Goal: Task Accomplishment & Management: Manage account settings

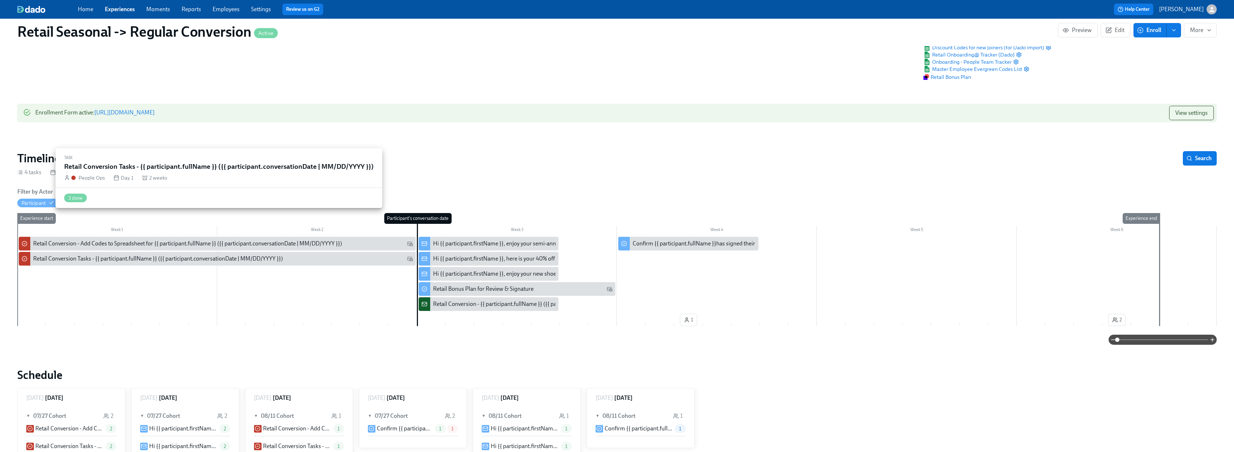
scroll to position [36, 0]
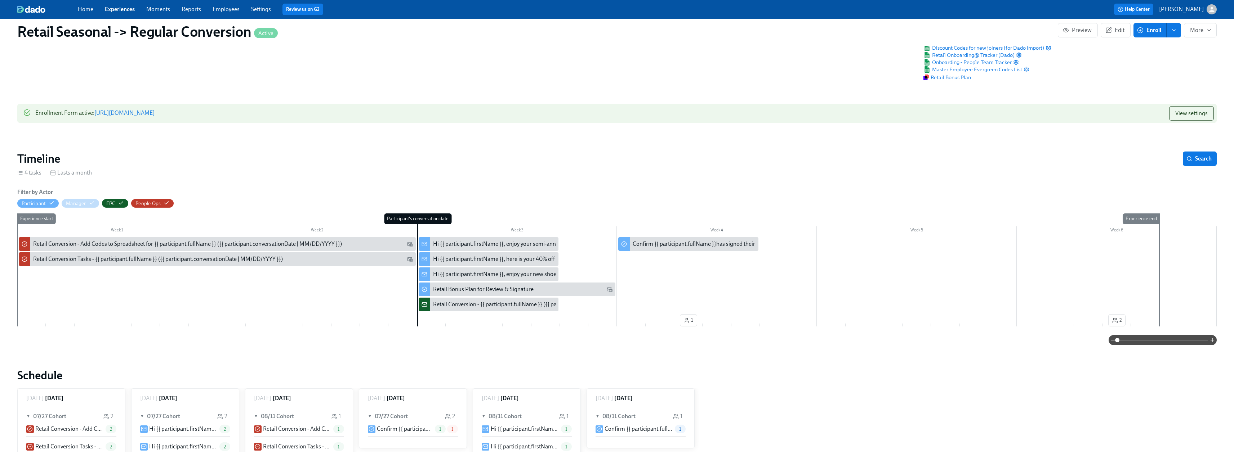
click at [118, 11] on link "Experiences" at bounding box center [120, 9] width 30 height 7
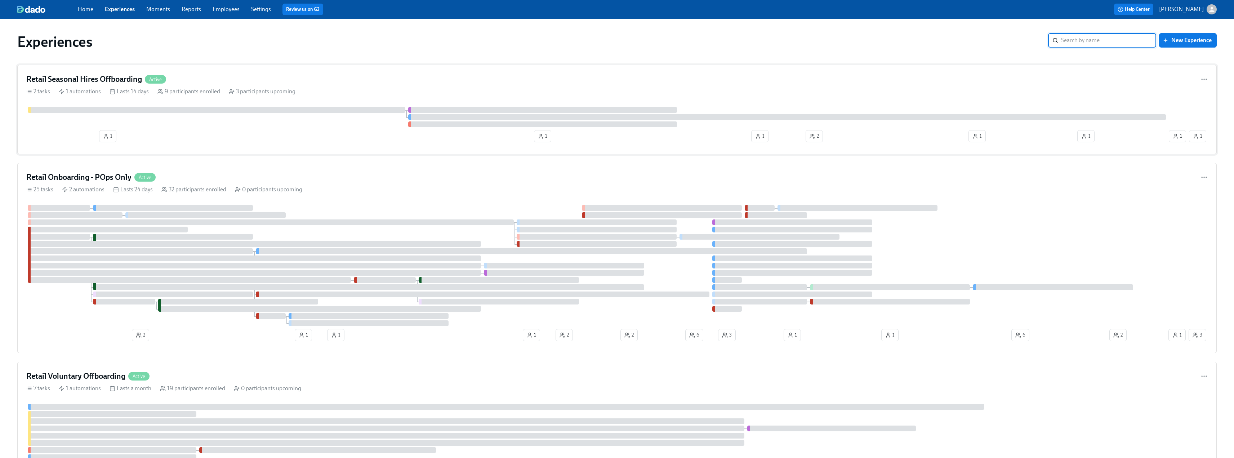
click at [80, 76] on h4 "Retail Seasonal Hires Offboarding" at bounding box center [84, 79] width 116 height 11
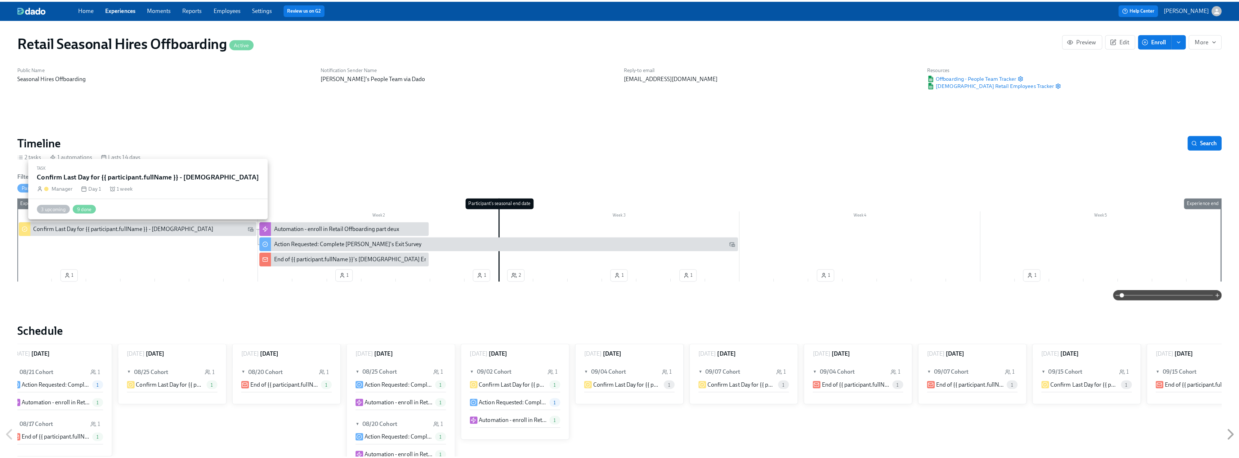
scroll to position [0, 1185]
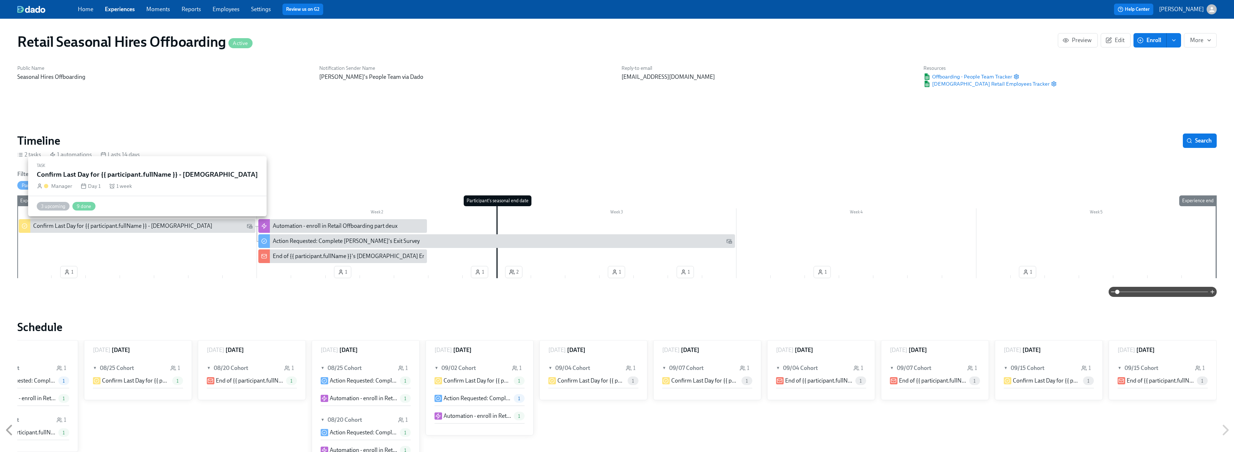
click at [56, 225] on div "Confirm Last Day for {{ participant.fullName }} - [DEMOGRAPHIC_DATA]" at bounding box center [122, 226] width 179 height 8
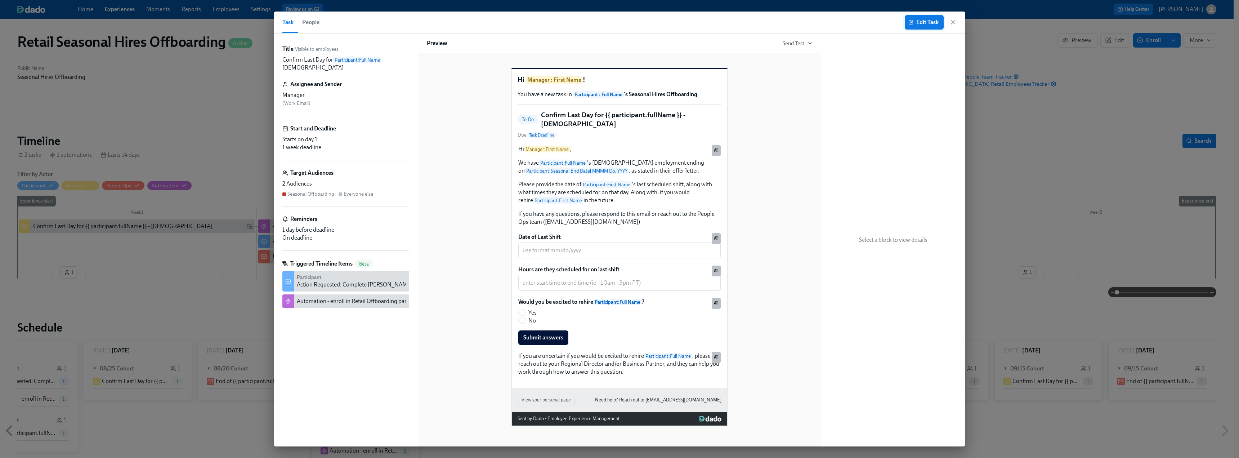
click at [547, 23] on span "Edit Task" at bounding box center [924, 22] width 29 height 7
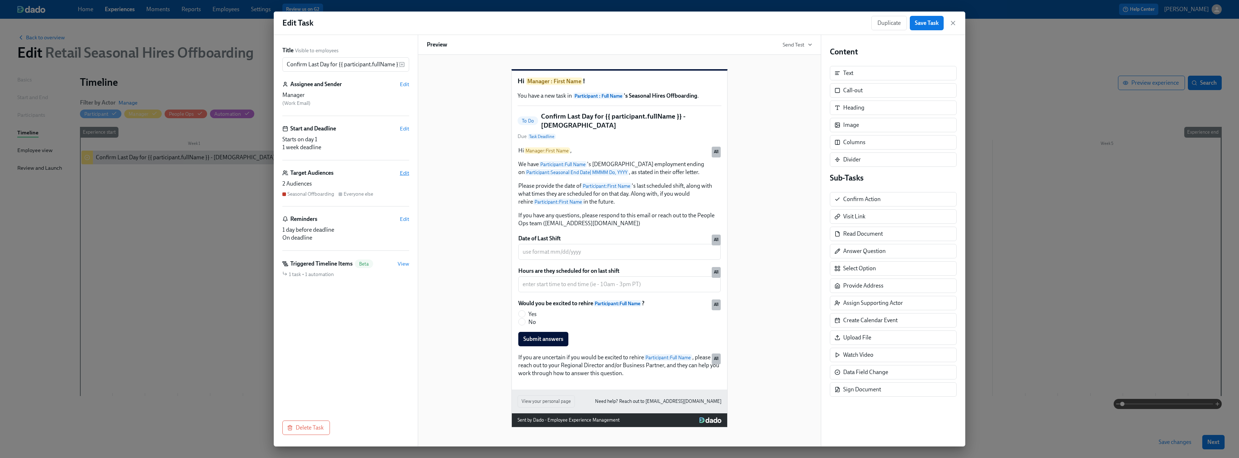
click at [407, 174] on span "Edit" at bounding box center [404, 172] width 9 height 7
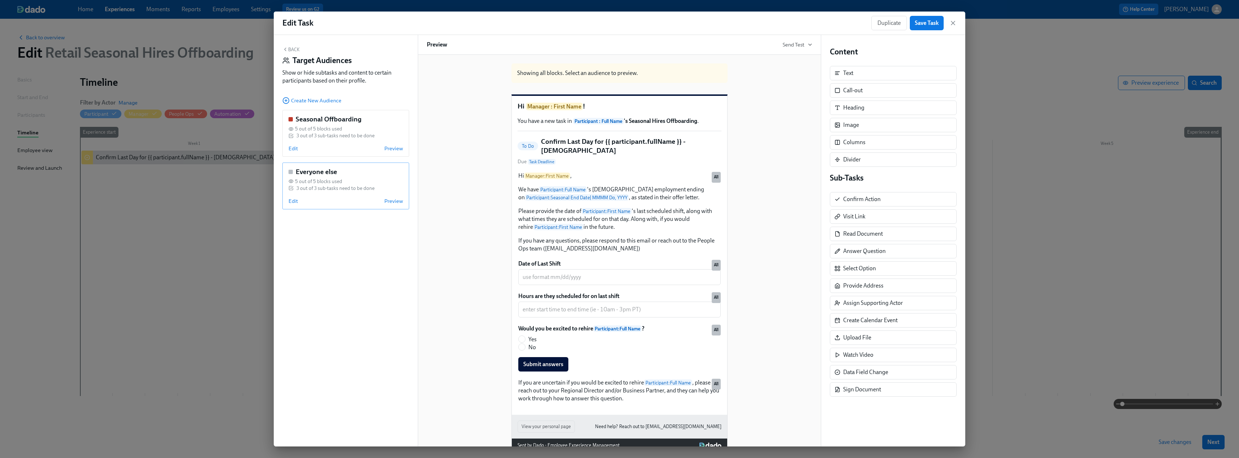
click at [286, 202] on div "Everyone else 5 out of 5 blocks used 3 out of 3 sub-tasks need to be done Edit …" at bounding box center [345, 185] width 127 height 47
click at [289, 203] on span "Edit" at bounding box center [293, 200] width 9 height 7
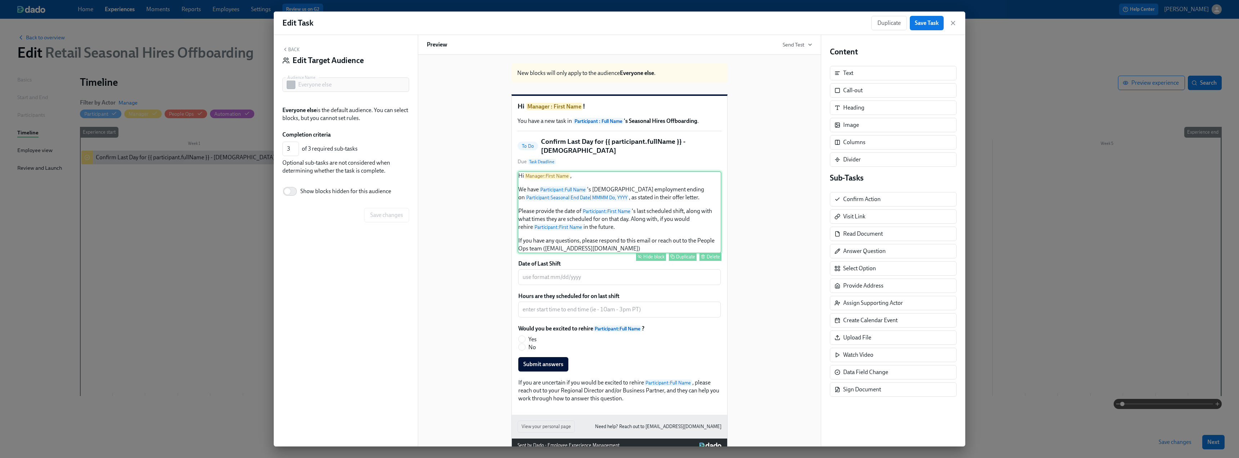
click at [547, 259] on div "Hide block" at bounding box center [653, 256] width 21 height 5
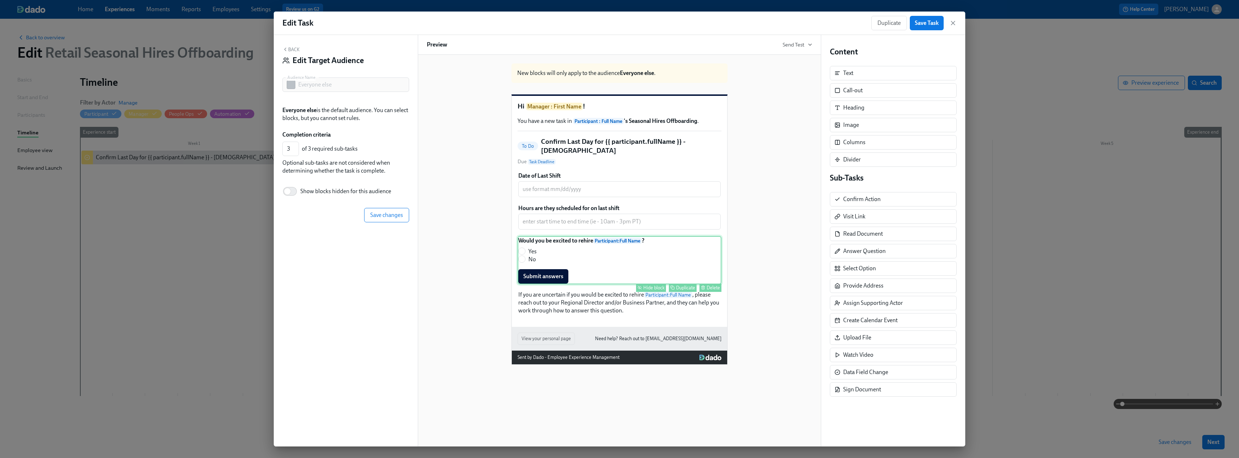
click at [547, 279] on div "Hide block" at bounding box center [653, 287] width 21 height 5
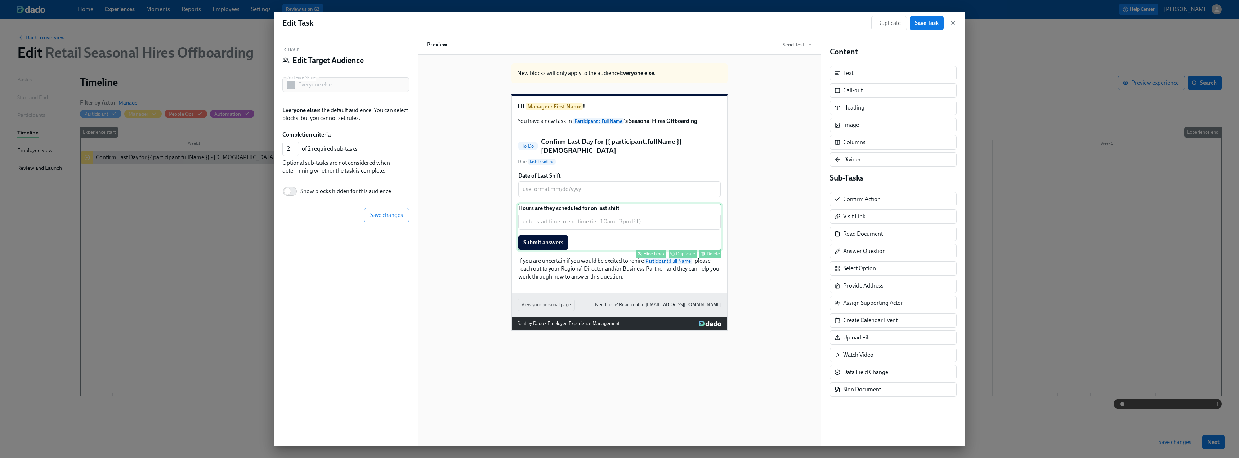
click at [547, 256] on div "Hide block" at bounding box center [653, 253] width 21 height 5
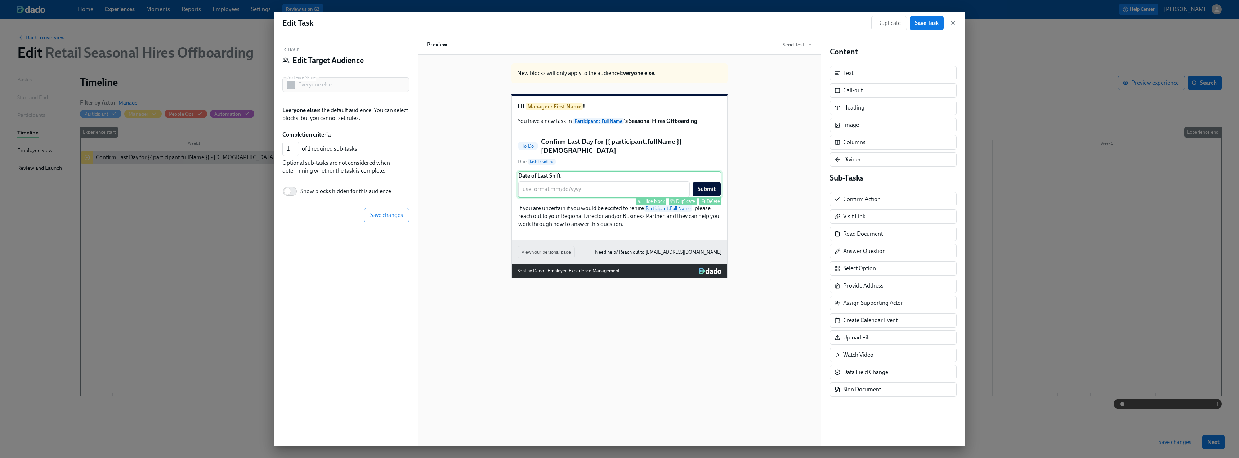
click at [547, 204] on div "Hide block" at bounding box center [653, 200] width 21 height 5
type input "0"
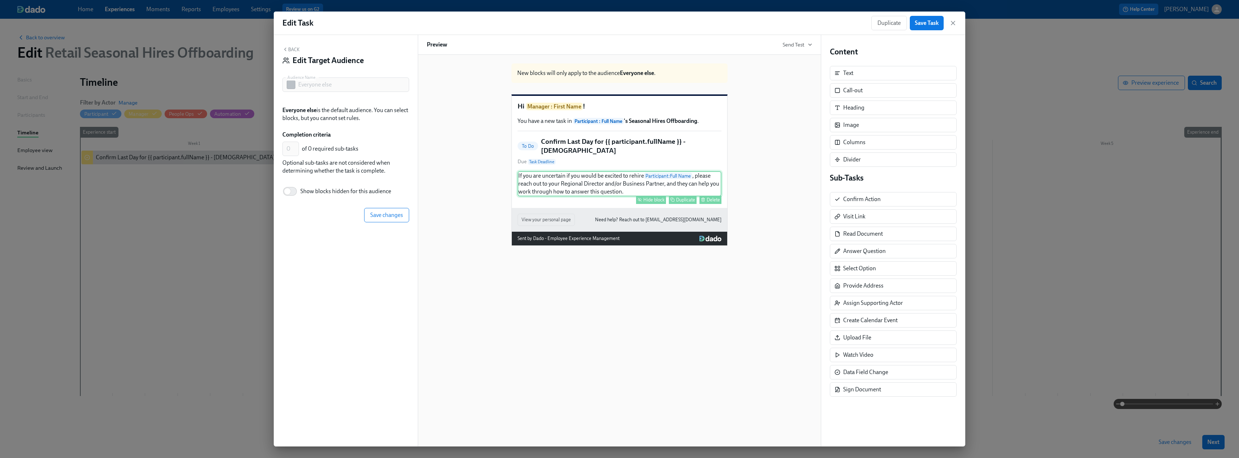
click at [547, 202] on div "Hide block" at bounding box center [653, 199] width 21 height 5
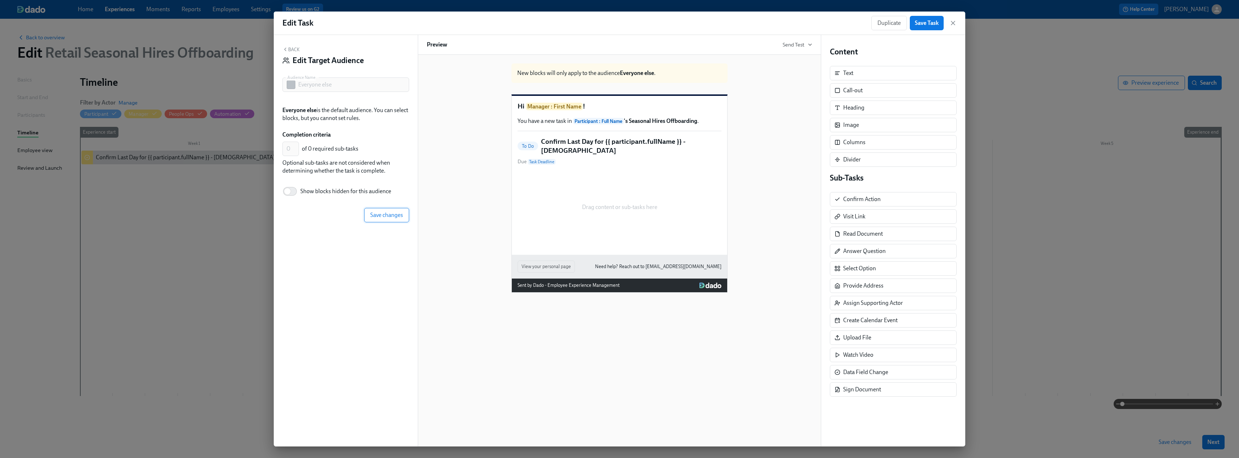
click at [384, 213] on span "Save changes" at bounding box center [386, 214] width 33 height 7
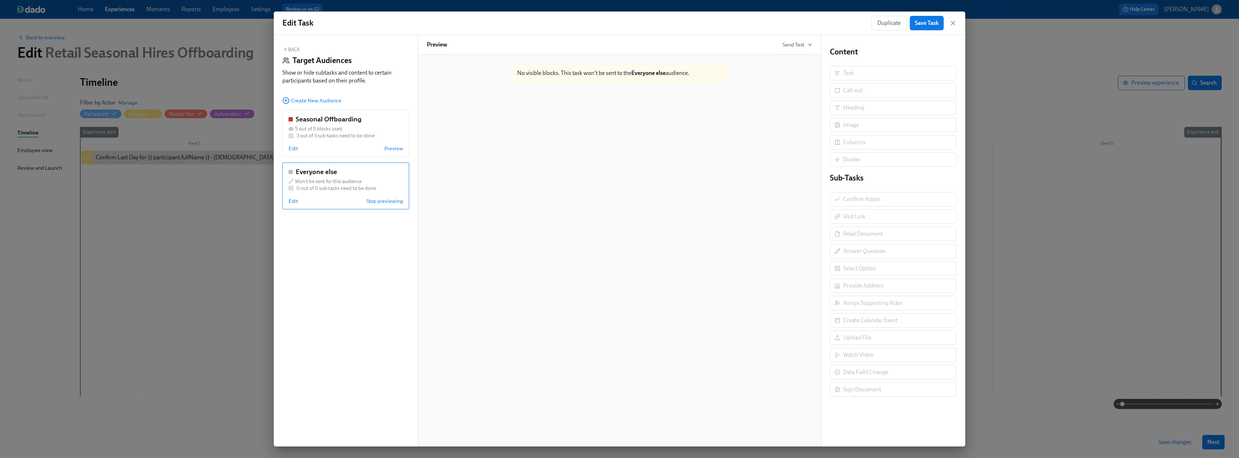
click at [291, 47] on button "Back" at bounding box center [290, 49] width 17 height 6
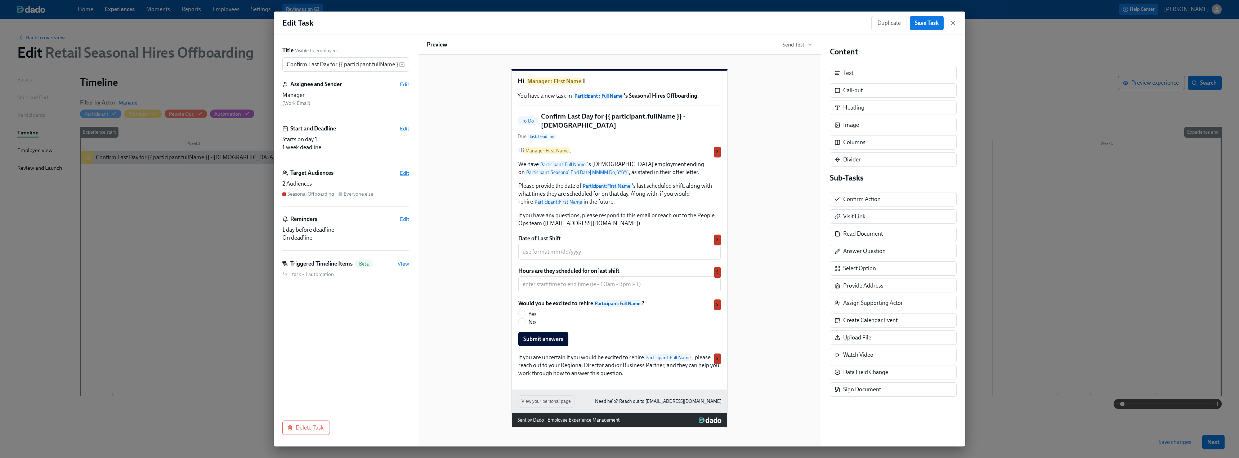
click at [403, 174] on span "Edit" at bounding box center [404, 172] width 9 height 7
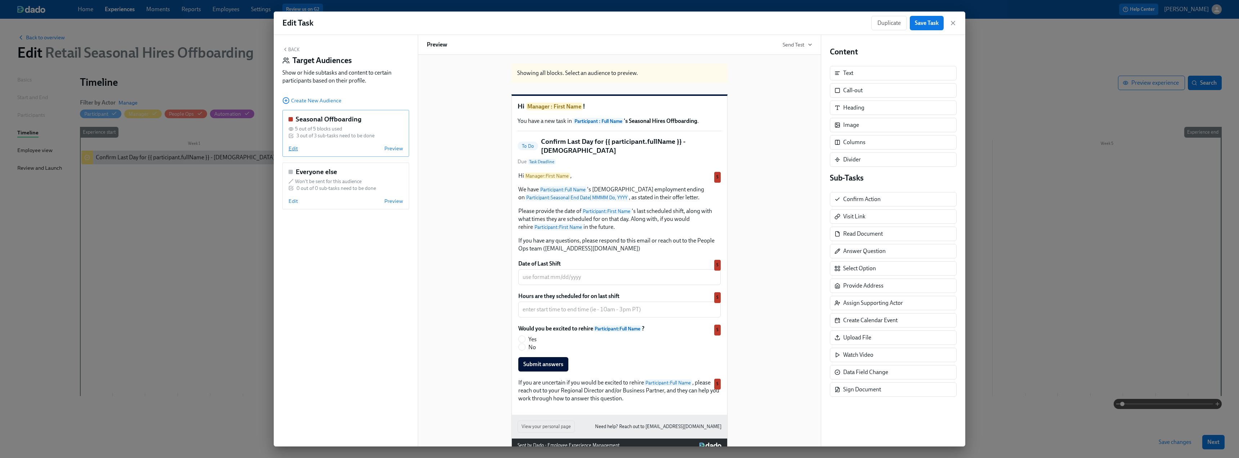
click at [292, 150] on span "Edit" at bounding box center [293, 148] width 9 height 7
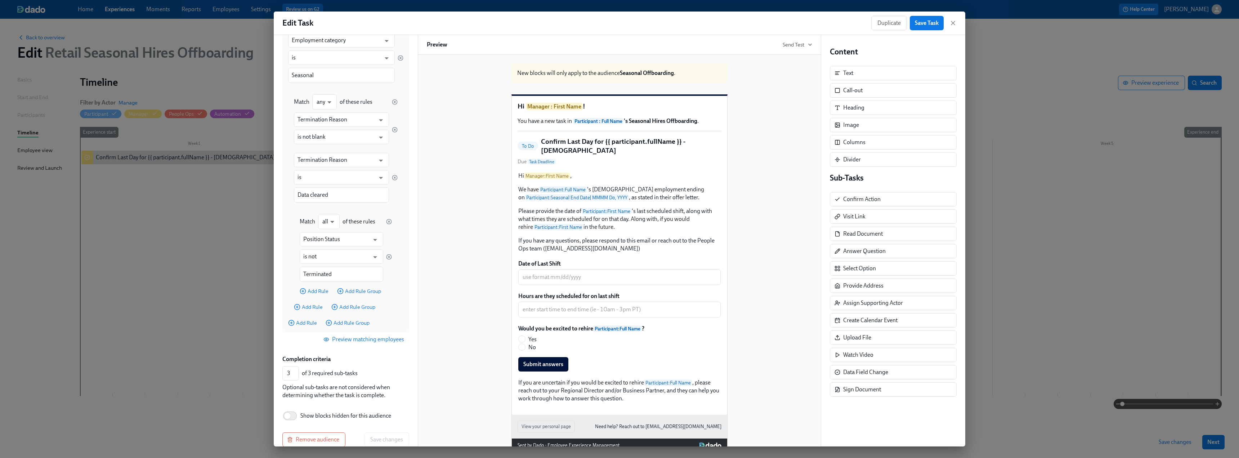
scroll to position [128, 0]
click at [360, 279] on span "Preview matching employees" at bounding box center [364, 327] width 79 height 7
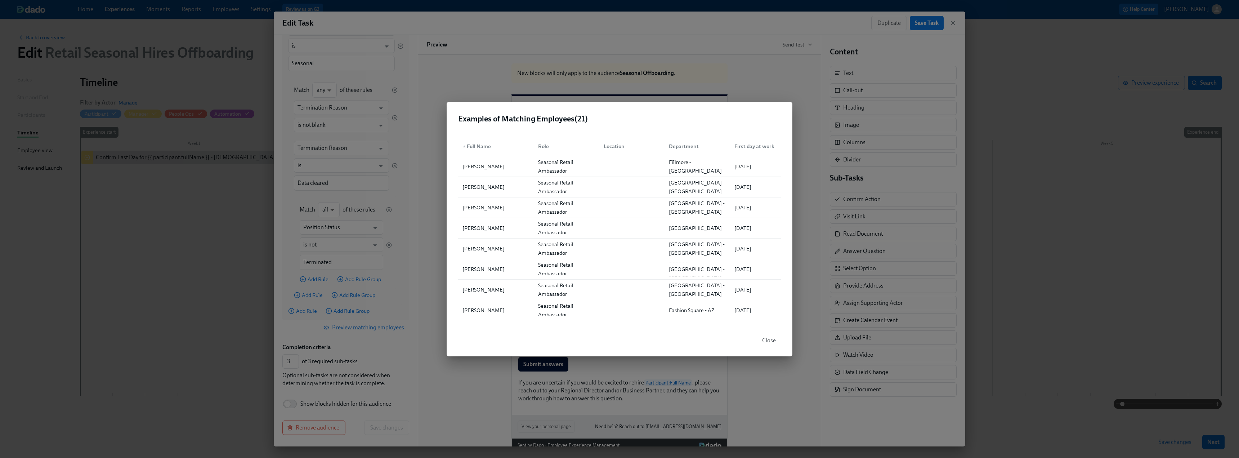
scroll to position [0, 0]
click at [547, 123] on h2 "Examples of Matching Employees ( 21 )" at bounding box center [619, 118] width 323 height 11
click at [547, 279] on span "Close" at bounding box center [769, 340] width 14 height 7
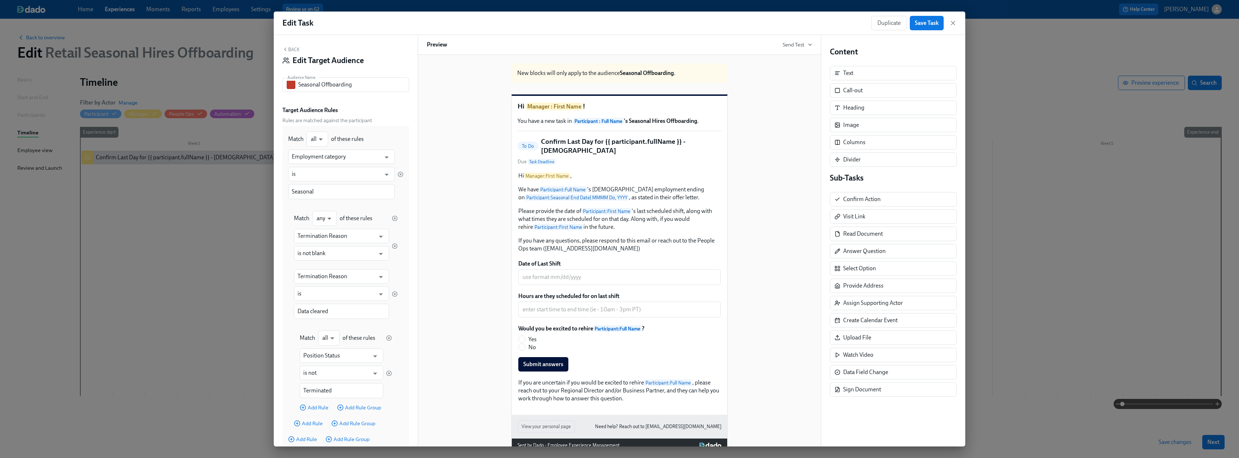
click at [291, 49] on button "Back" at bounding box center [290, 49] width 17 height 6
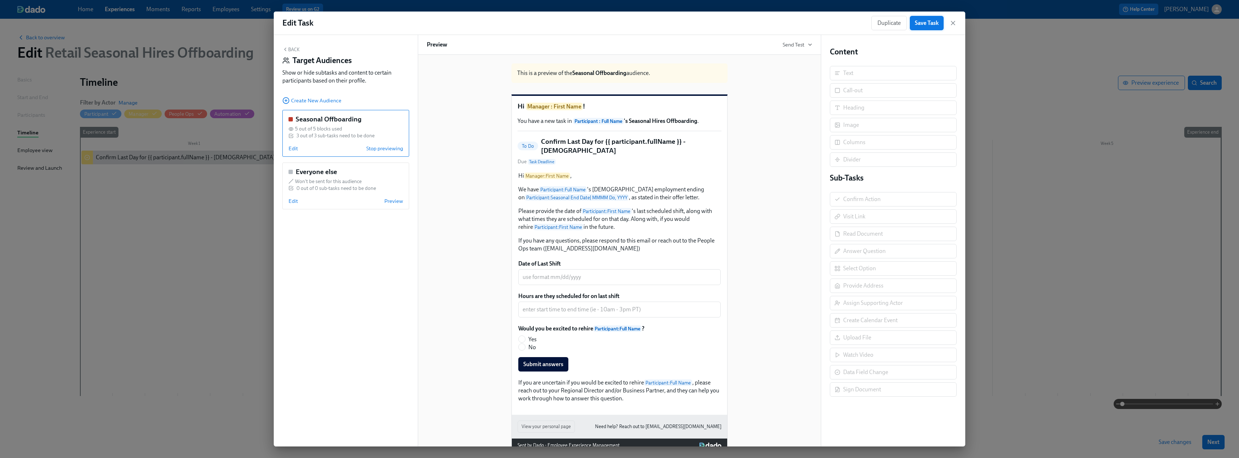
click at [547, 22] on span "Save Task" at bounding box center [927, 22] width 24 height 7
click at [547, 24] on icon "button" at bounding box center [952, 22] width 7 height 7
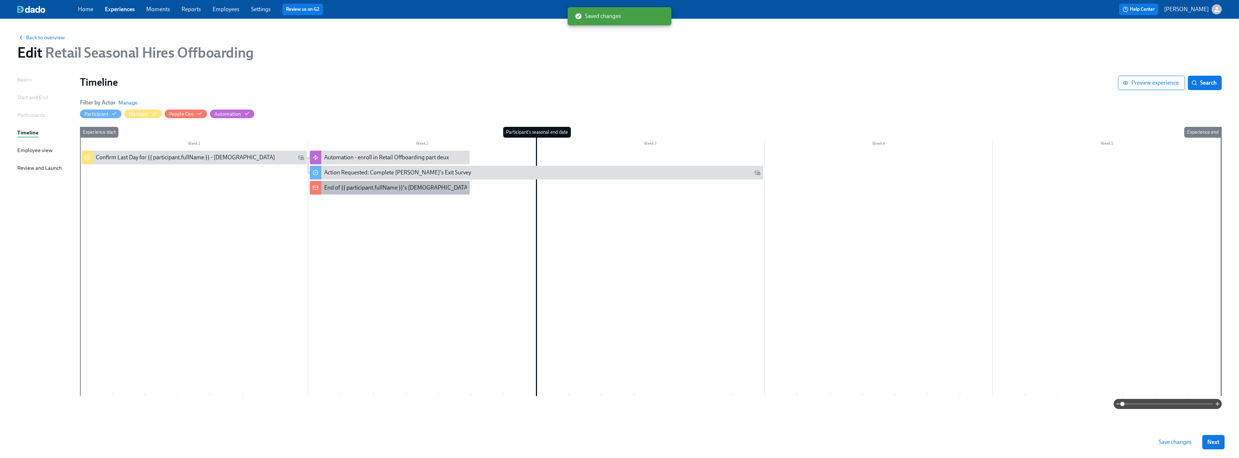
click at [362, 192] on div "End of {{ participant.fullName }}'s [DEMOGRAPHIC_DATA] Employment Not Confirmed" at bounding box center [432, 188] width 216 height 8
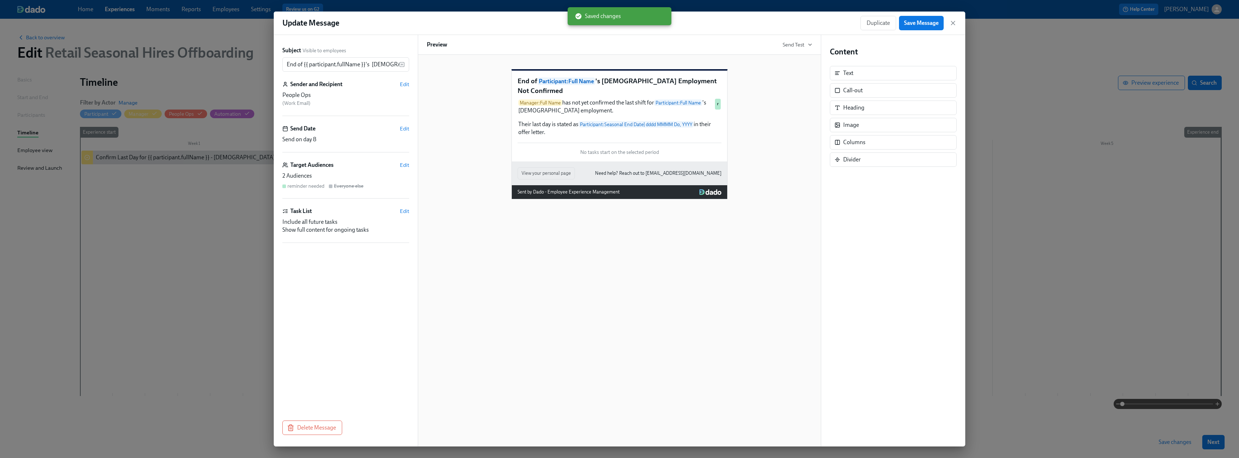
click at [407, 160] on div "Subject Visible to employees End of {{ participant.fullName }}'s [DEMOGRAPHIC_D…" at bounding box center [345, 224] width 127 height 357
click at [406, 162] on span "Edit" at bounding box center [404, 164] width 9 height 7
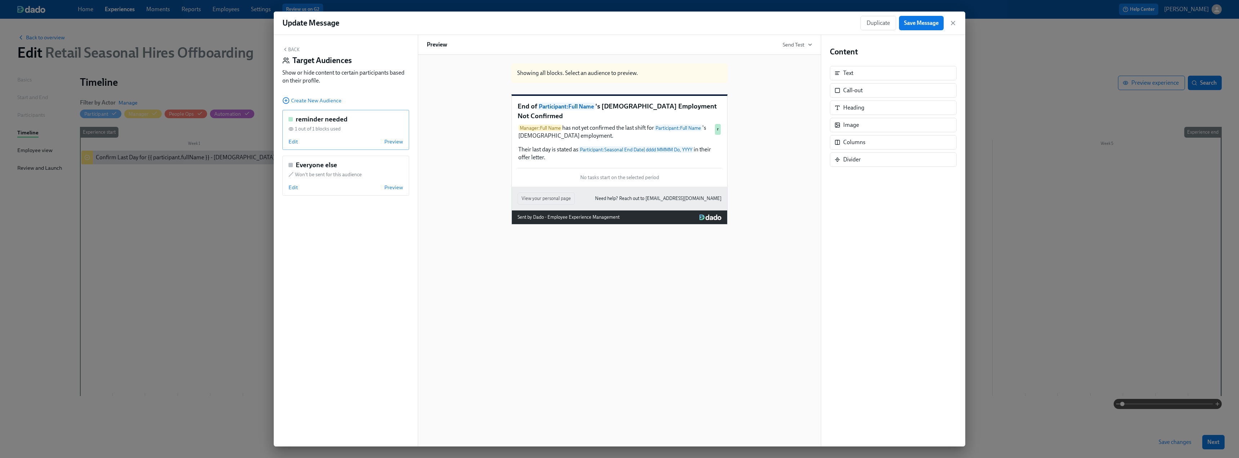
click at [288, 142] on div "reminder needed 1 out of 1 blocks used Edit Preview" at bounding box center [345, 130] width 127 height 40
click at [292, 141] on span "Edit" at bounding box center [293, 141] width 9 height 7
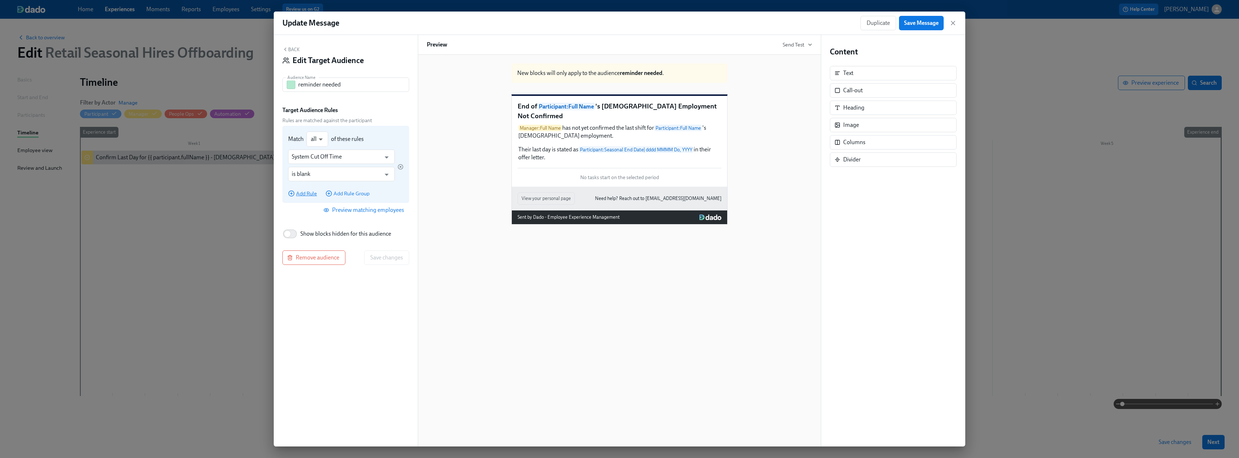
click at [302, 192] on span "Add Rule" at bounding box center [302, 193] width 29 height 7
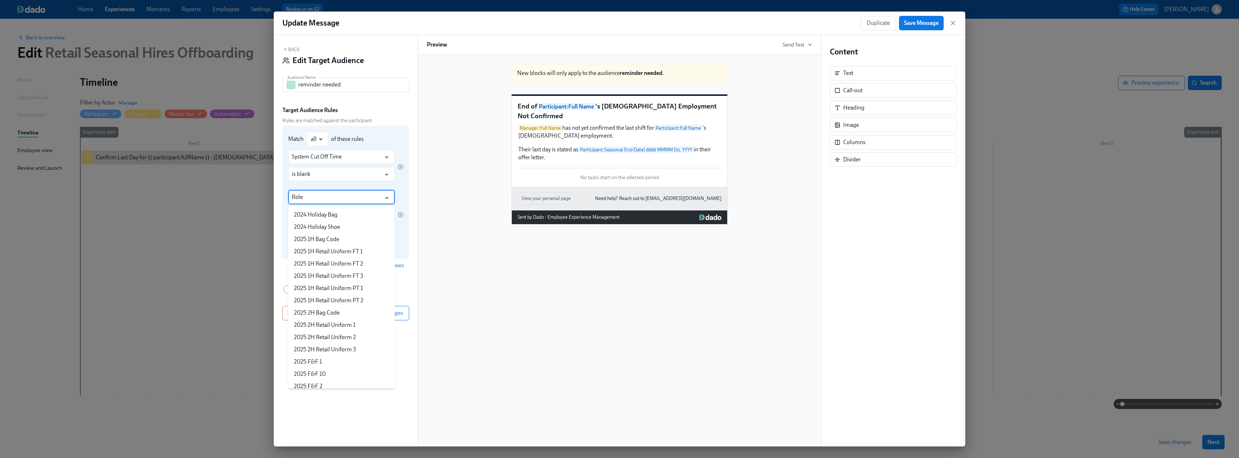
click at [319, 198] on input "Role" at bounding box center [336, 197] width 89 height 14
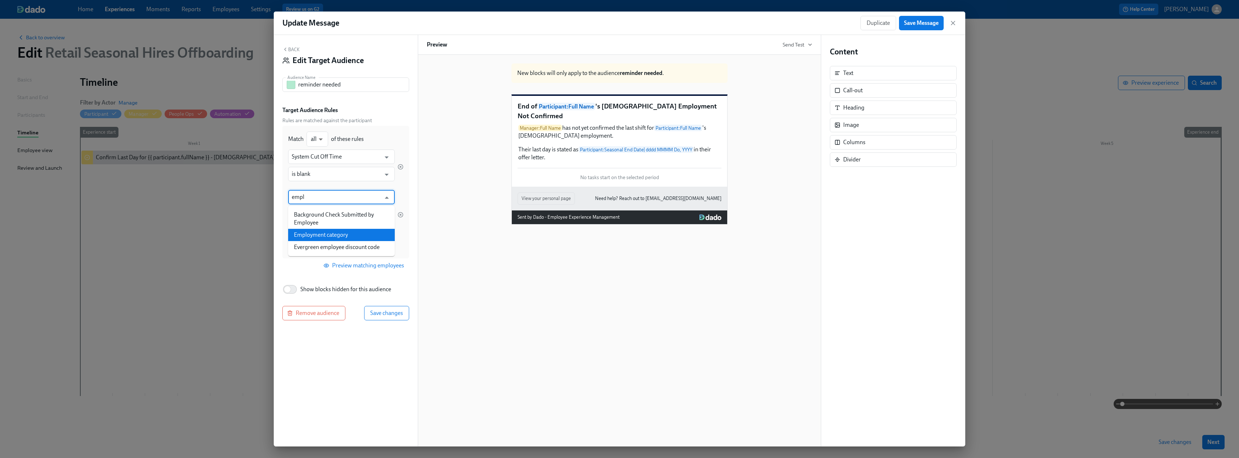
click at [363, 238] on li "Employment category" at bounding box center [341, 235] width 107 height 12
type input "Employment category"
click at [330, 229] on input "text" at bounding box center [336, 231] width 89 height 15
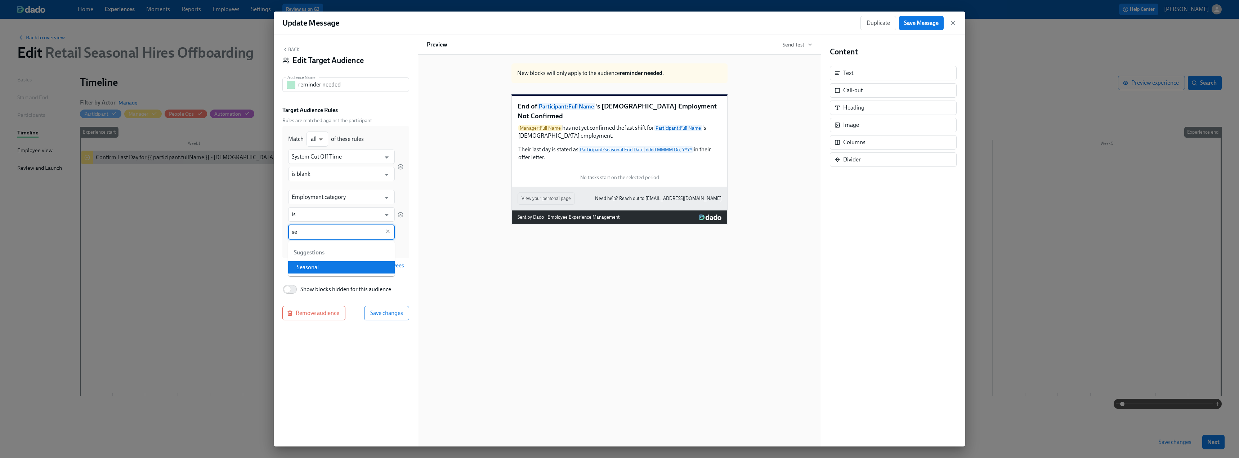
click at [331, 265] on li "Seasonal" at bounding box center [341, 267] width 107 height 12
type input "Seasonal"
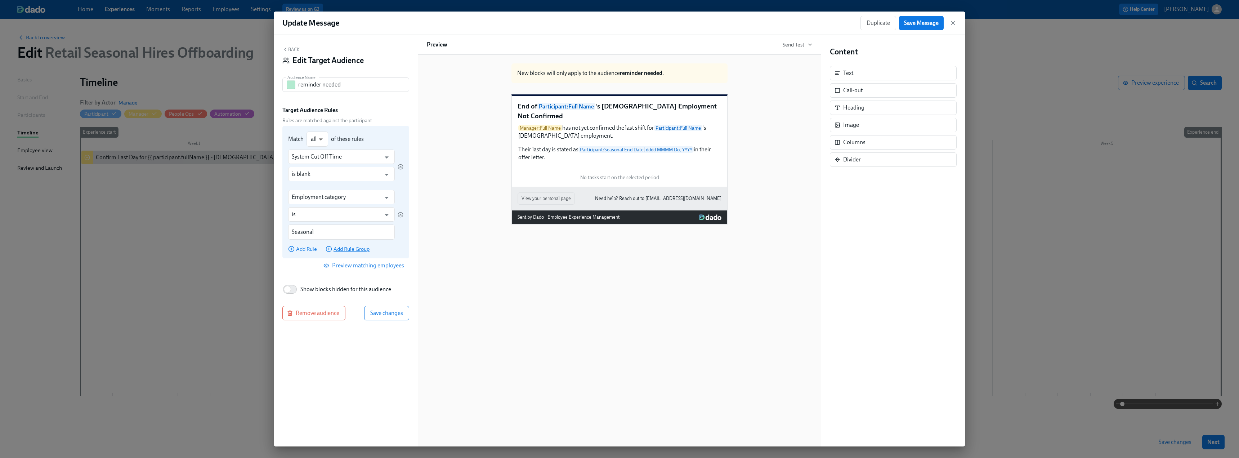
click at [343, 252] on span "Add Rule Group" at bounding box center [348, 248] width 44 height 7
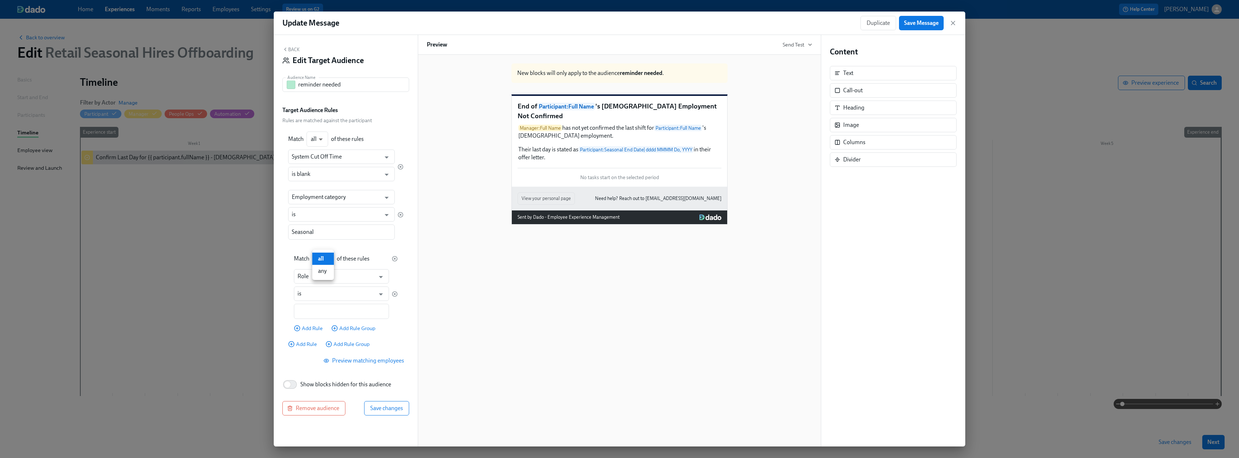
click at [328, 259] on body "Home Experiences Moments Reports Employees Settings Review us on G2 Help Center…" at bounding box center [619, 229] width 1239 height 458
click at [328, 272] on li "any" at bounding box center [323, 271] width 22 height 12
type input "any"
click at [320, 274] on input "Role" at bounding box center [336, 276] width 77 height 14
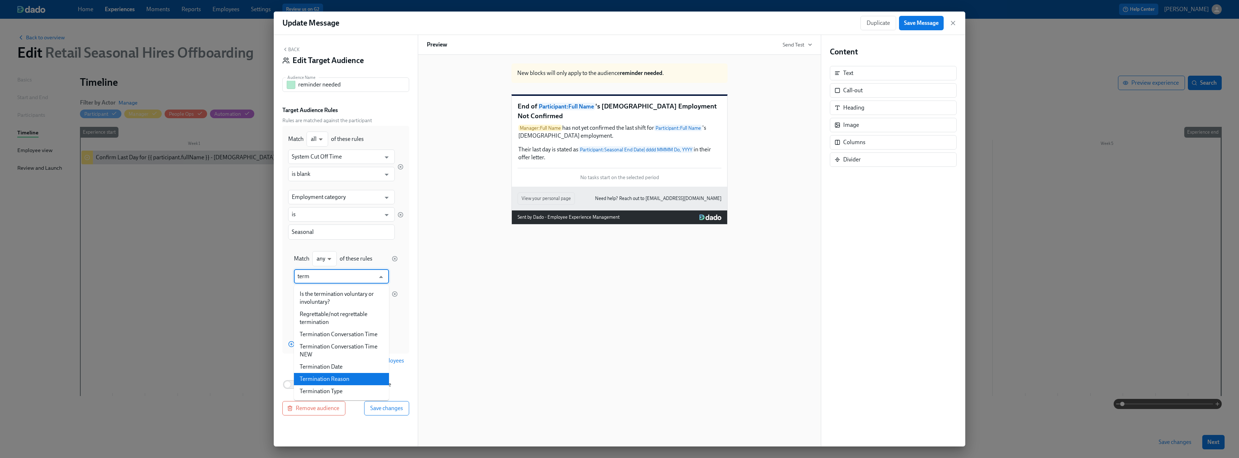
click at [344, 279] on li "Termination Reason" at bounding box center [341, 379] width 95 height 12
type input "Termination Reason"
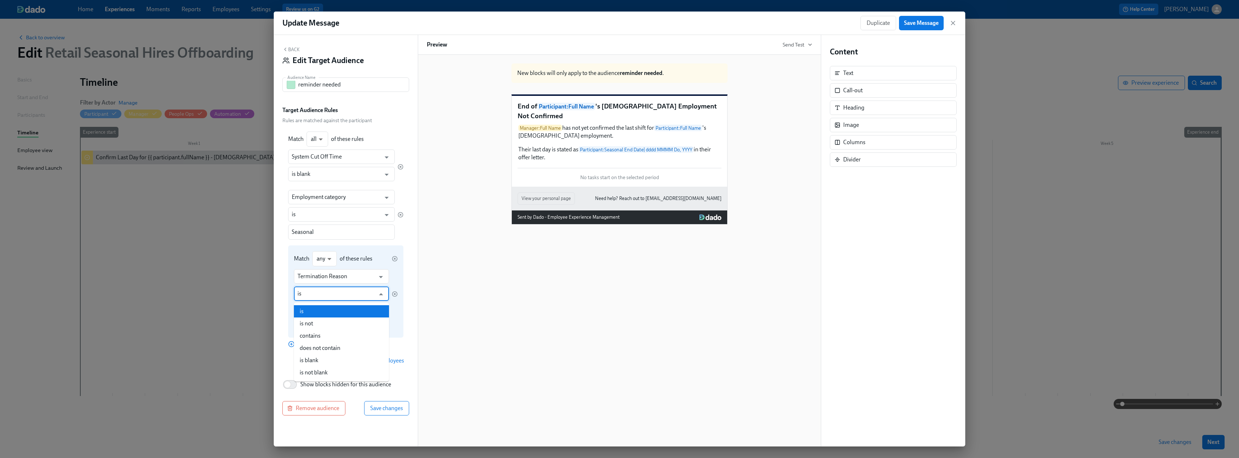
click at [331, 279] on input "is" at bounding box center [336, 293] width 77 height 14
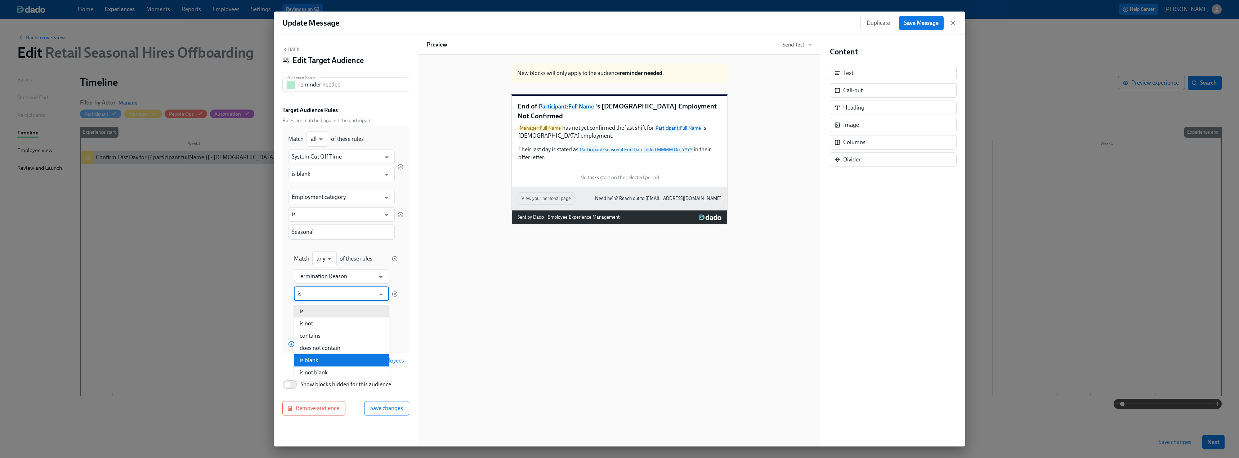
click at [335, 279] on li "is blank" at bounding box center [341, 360] width 95 height 12
type input "is blank"
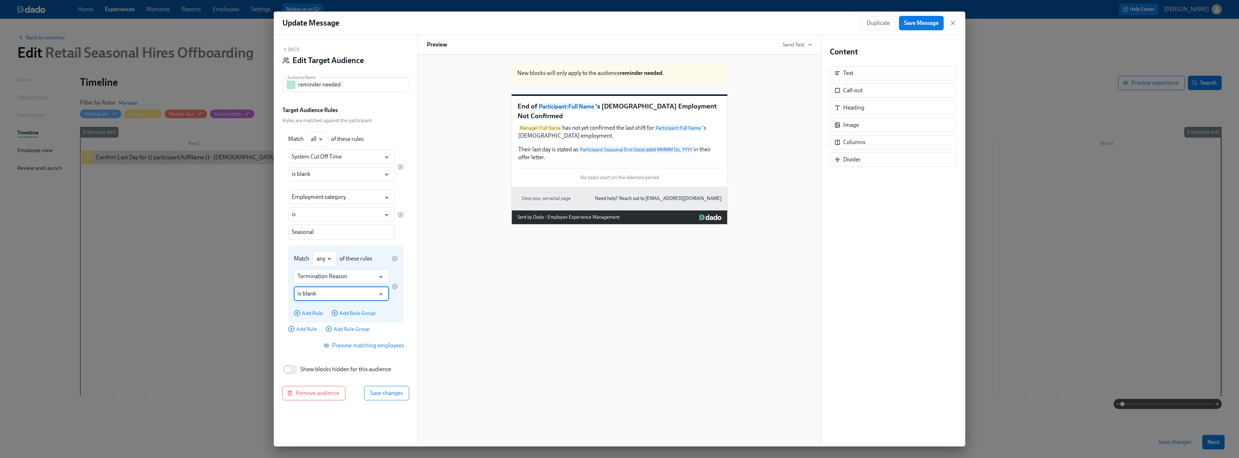
click at [307, 279] on div "Termination Reason ​ is blank ​ Add Rule Add Rule Group" at bounding box center [346, 293] width 104 height 48
click at [307, 279] on span "Add Rule" at bounding box center [308, 312] width 29 height 7
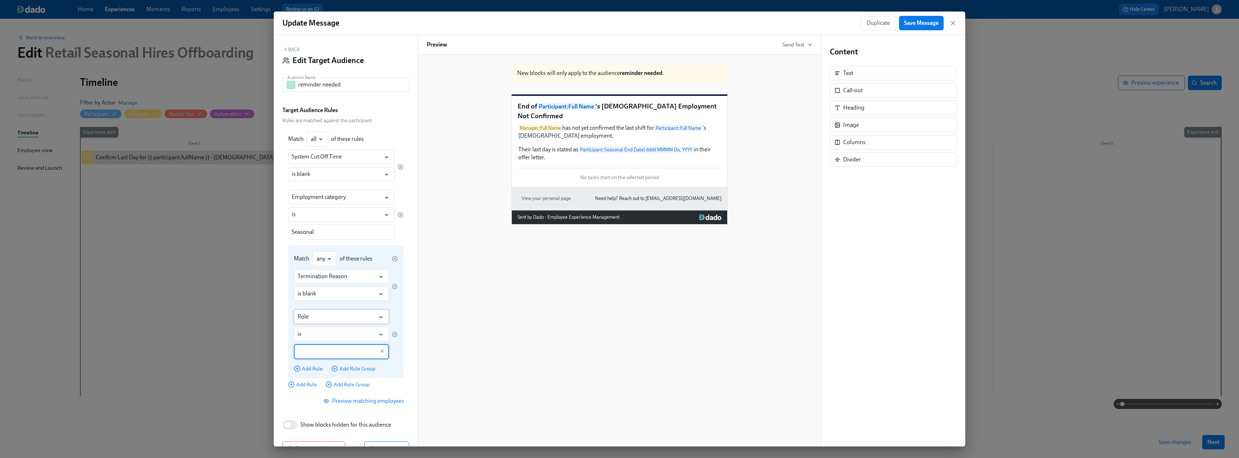
click at [324, 279] on input "Role" at bounding box center [336, 316] width 77 height 14
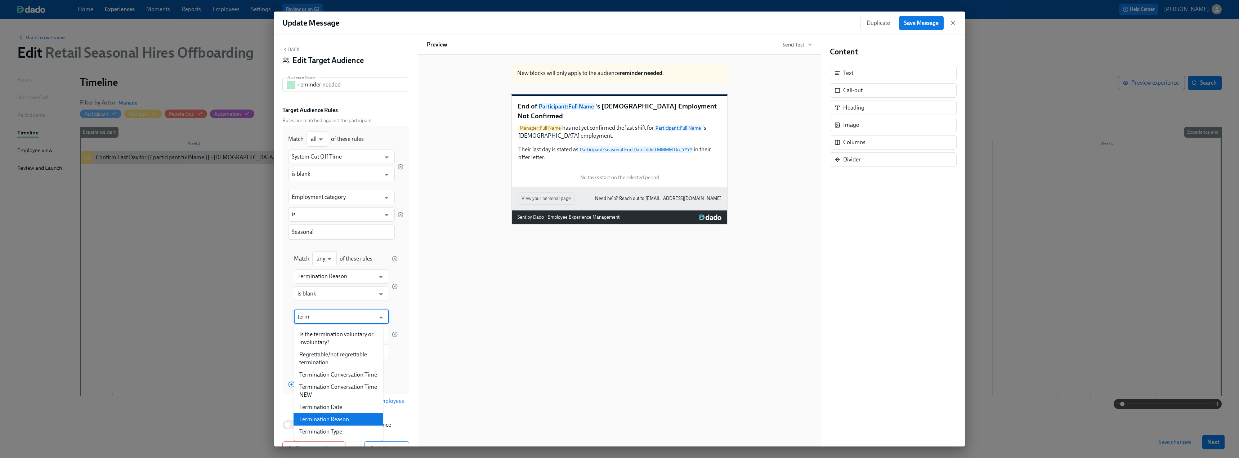
click at [336, 279] on li "Termination Reason" at bounding box center [339, 419] width 90 height 12
type input "Termination Reason"
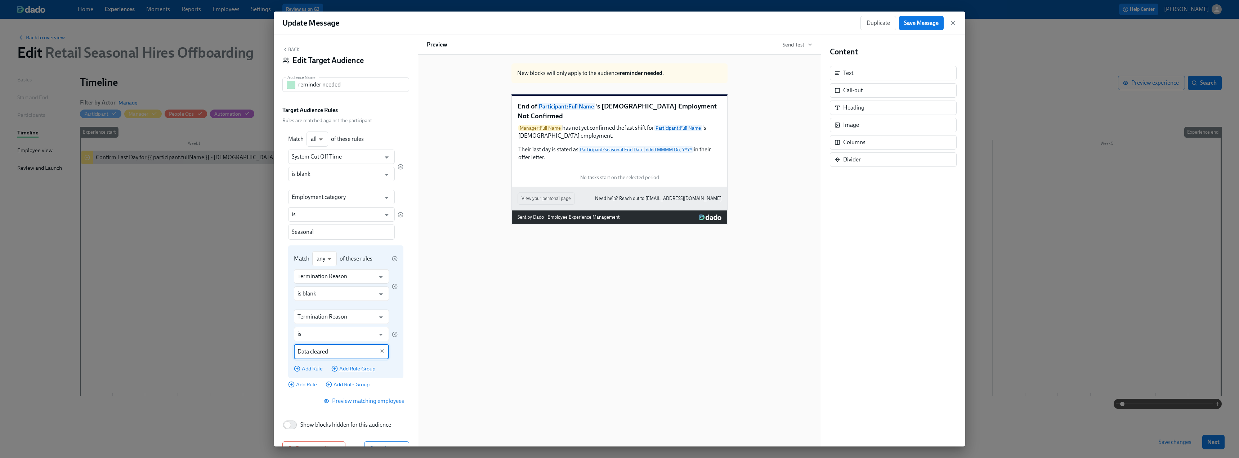
type input "Data cleared"
click at [371, 279] on span "Add Rule Group" at bounding box center [353, 368] width 44 height 7
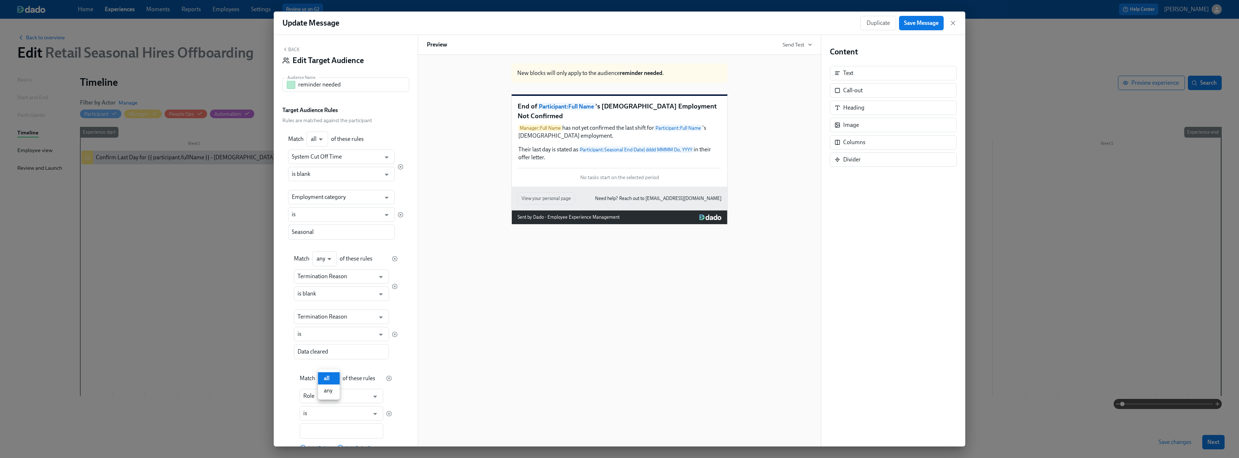
click at [325, 279] on body "Home Experiences Moments Reports Employees Settings Review us on G2 Help Center…" at bounding box center [619, 229] width 1239 height 458
click at [281, 279] on div at bounding box center [619, 229] width 1239 height 458
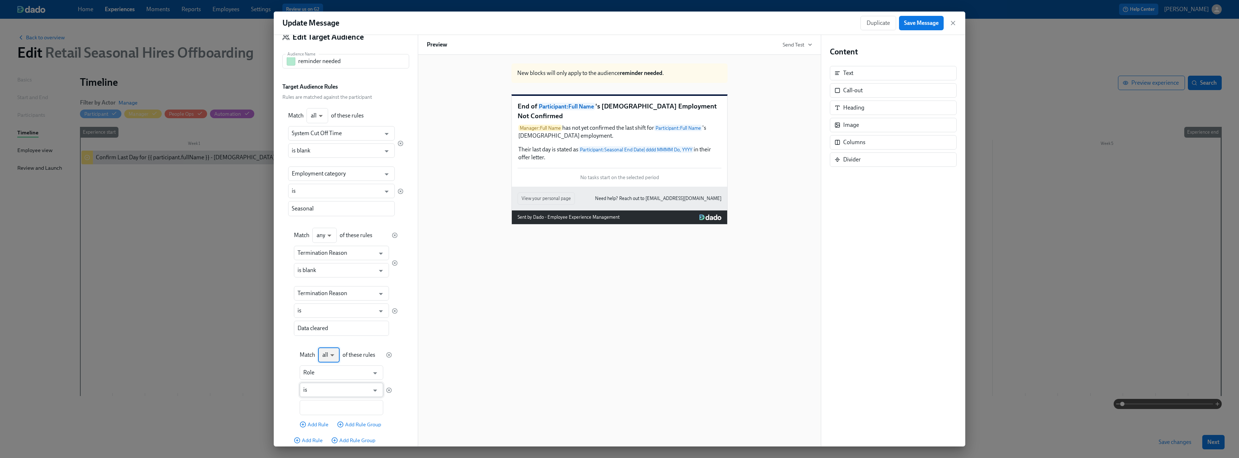
scroll to position [36, 0]
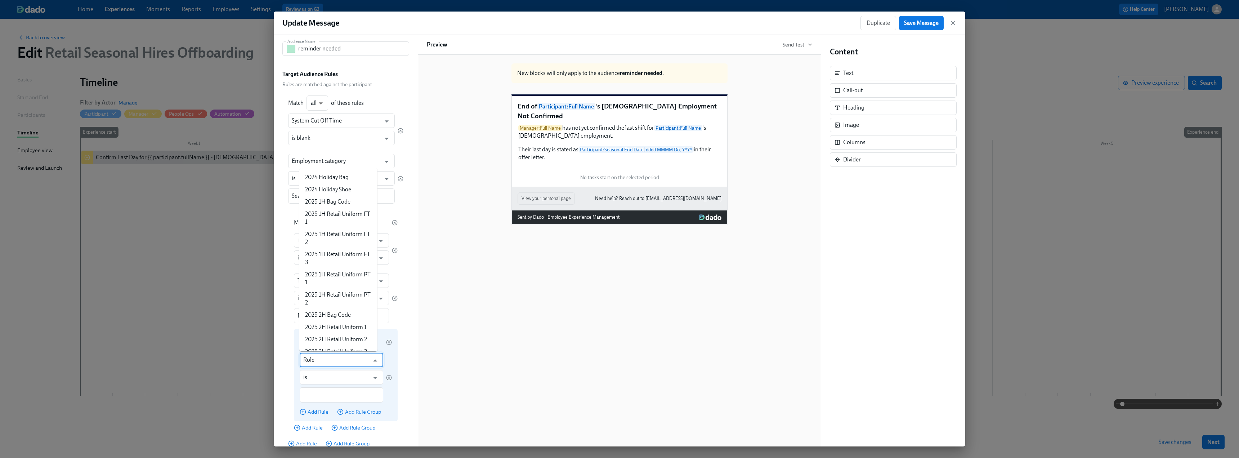
click at [314, 279] on input "Role" at bounding box center [336, 360] width 66 height 14
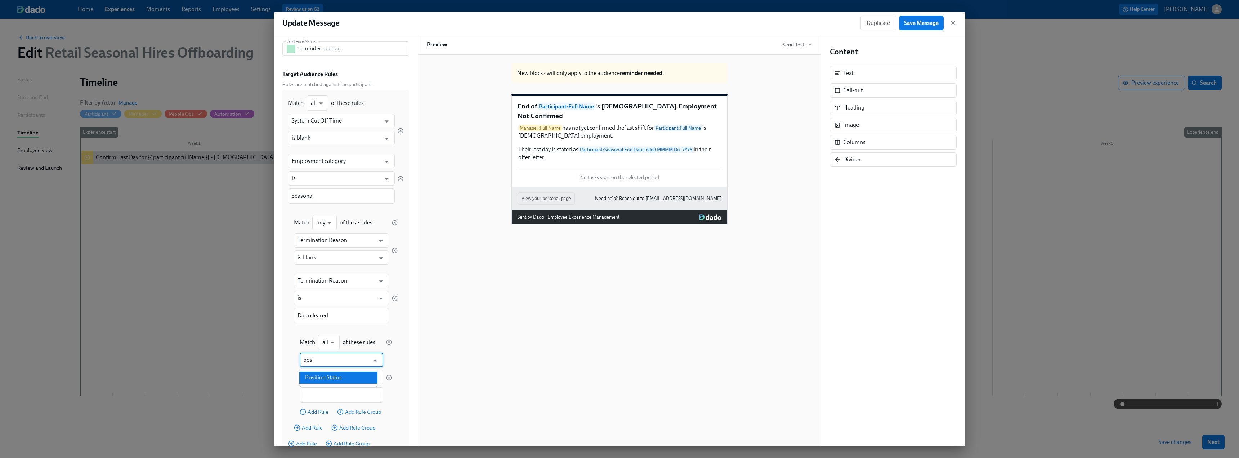
click at [316, 279] on li "Position Status" at bounding box center [338, 377] width 78 height 12
type input "Position Status"
click at [322, 279] on input "text" at bounding box center [336, 394] width 66 height 15
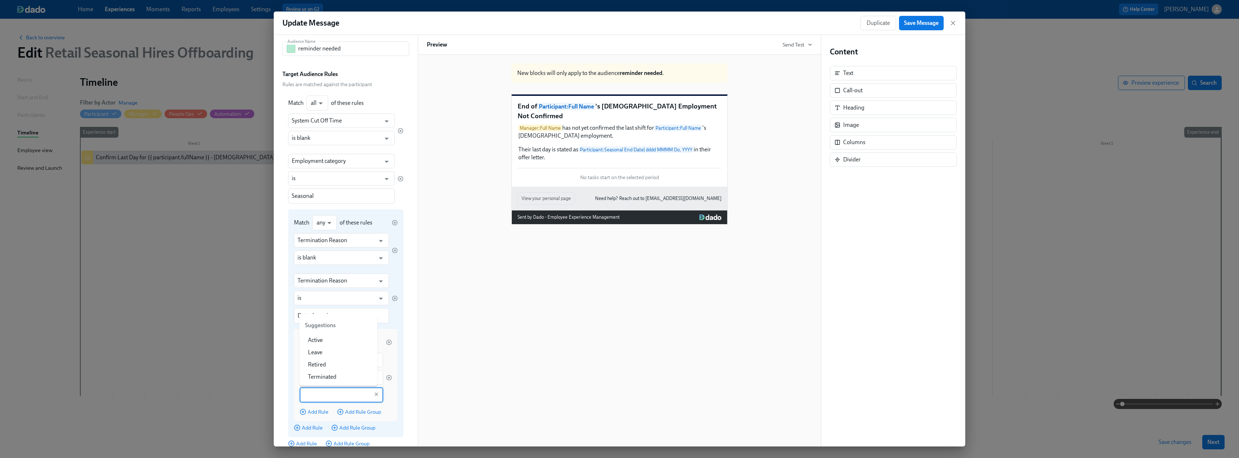
click at [291, 279] on div "Match any any ​ of these rules Termination Reason ​ is blank ​ Termination Reas…" at bounding box center [345, 323] width 115 height 228
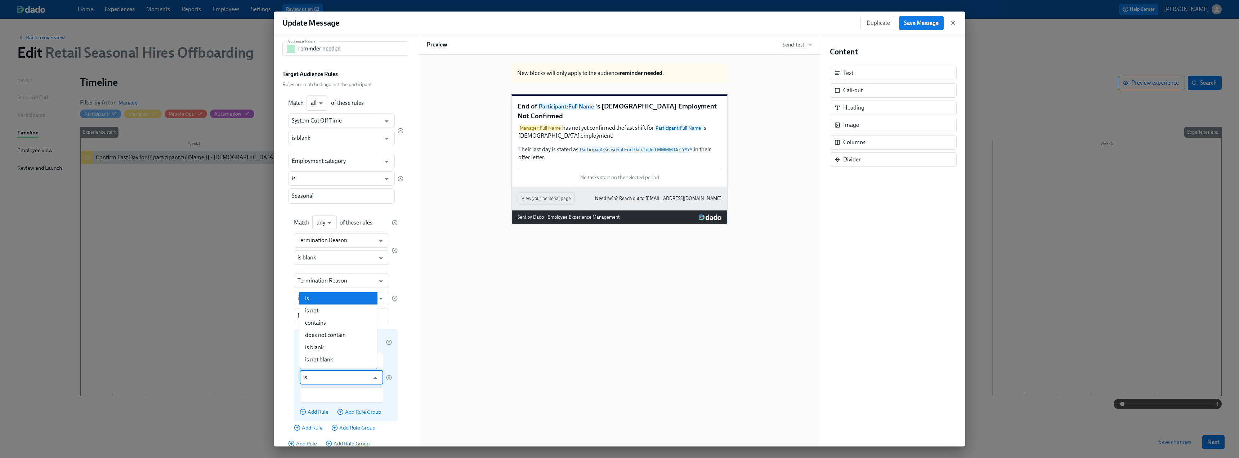
click at [314, 279] on input "is" at bounding box center [336, 377] width 66 height 14
drag, startPoint x: 325, startPoint y: 358, endPoint x: 315, endPoint y: 314, distance: 45.3
click at [315, 279] on ul "is is not contains does not contain is blank is not blank" at bounding box center [338, 328] width 78 height 79
click at [315, 279] on li "is not" at bounding box center [338, 310] width 78 height 12
type input "is not"
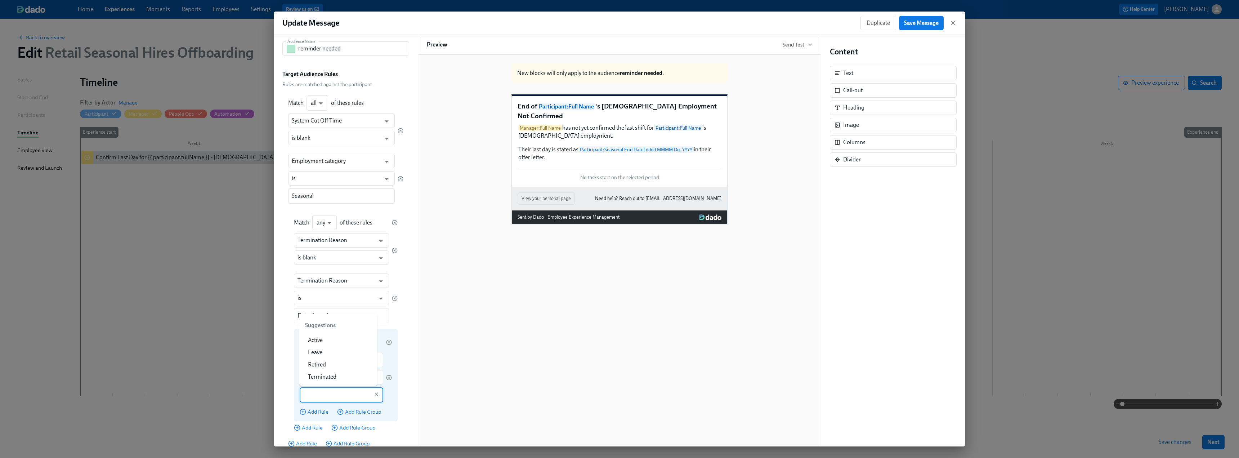
click at [318, 279] on input "text" at bounding box center [336, 394] width 66 height 15
click at [340, 279] on li "Terminated" at bounding box center [338, 430] width 78 height 12
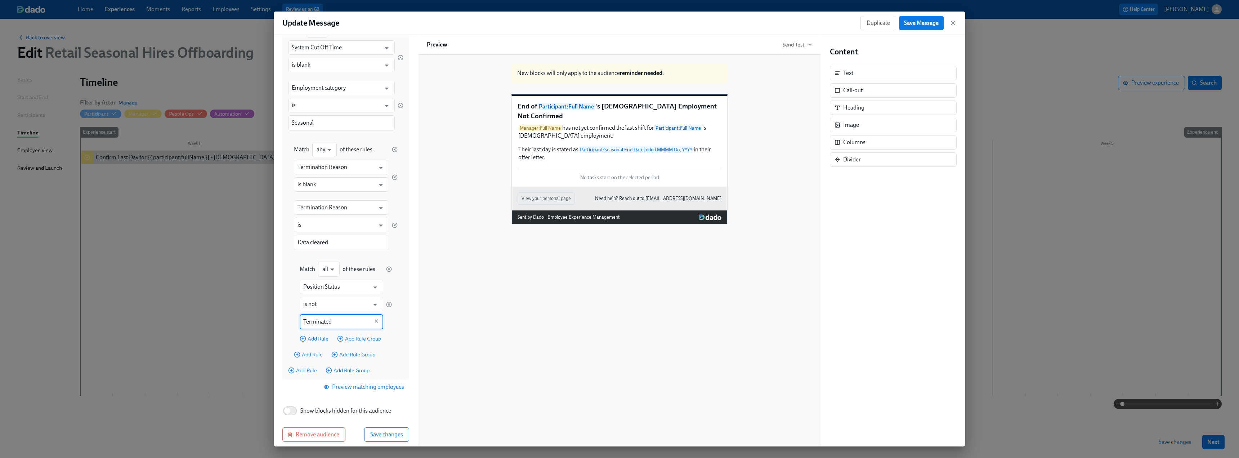
scroll to position [116, 0]
type input "Terminated"
click at [387, 279] on span "Save changes" at bounding box center [386, 427] width 33 height 7
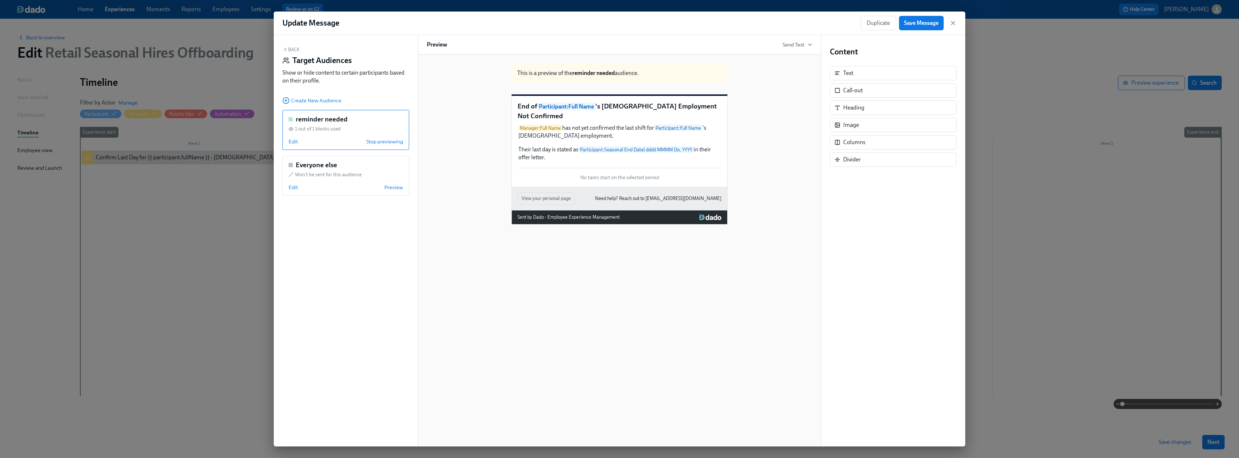
click at [289, 49] on button "Back" at bounding box center [290, 49] width 17 height 6
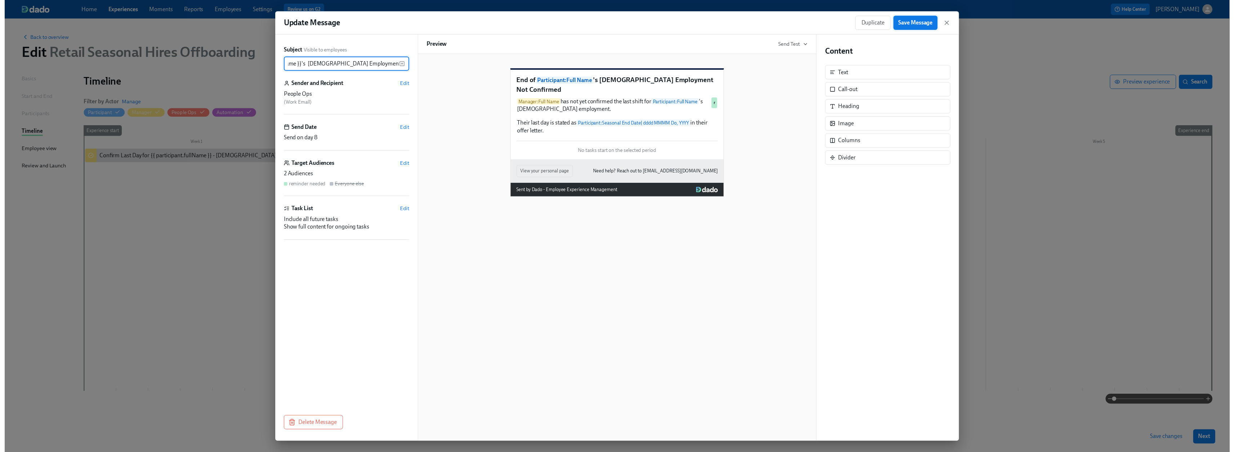
scroll to position [0, 0]
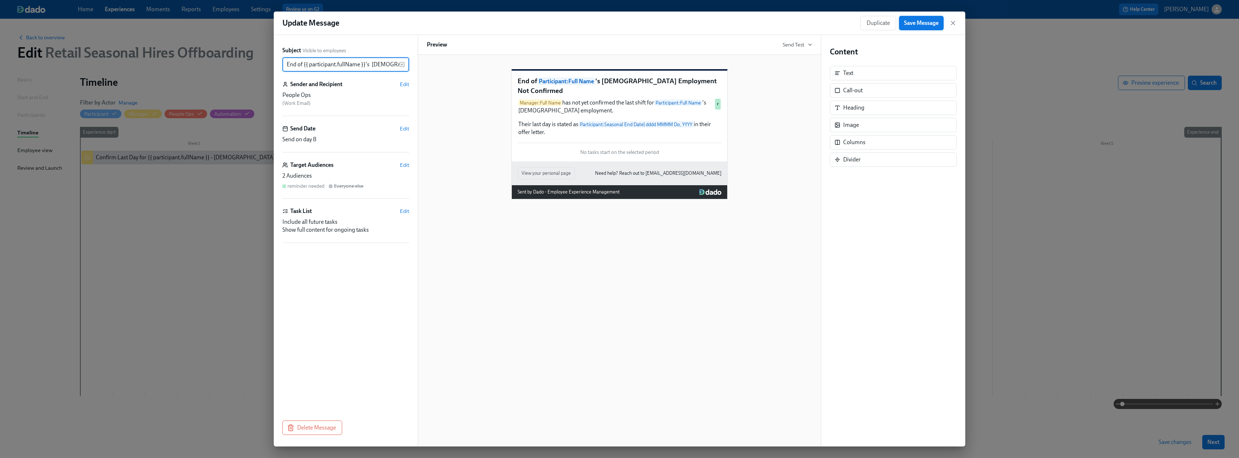
click at [547, 26] on span "Save Message" at bounding box center [921, 22] width 35 height 7
click at [547, 24] on icon "button" at bounding box center [953, 23] width 4 height 4
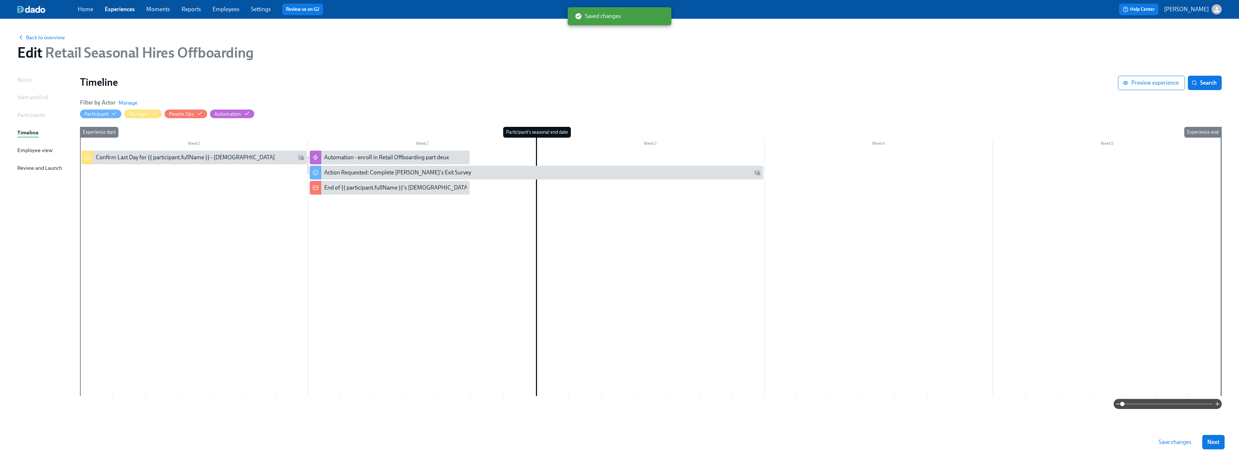
click at [547, 279] on span "Save changes" at bounding box center [1175, 441] width 33 height 7
click at [33, 37] on span "Back to overview" at bounding box center [41, 37] width 48 height 7
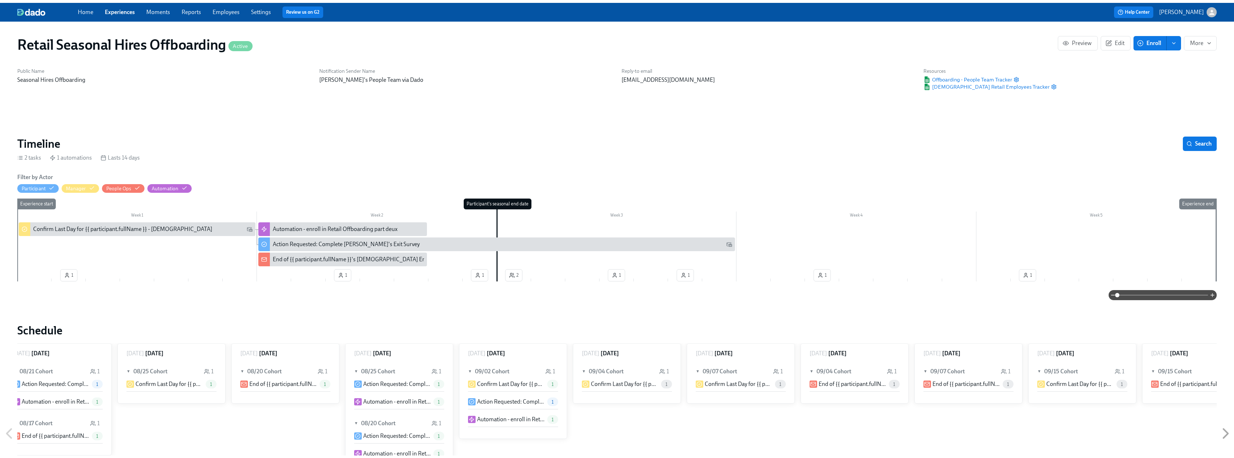
scroll to position [0, 1185]
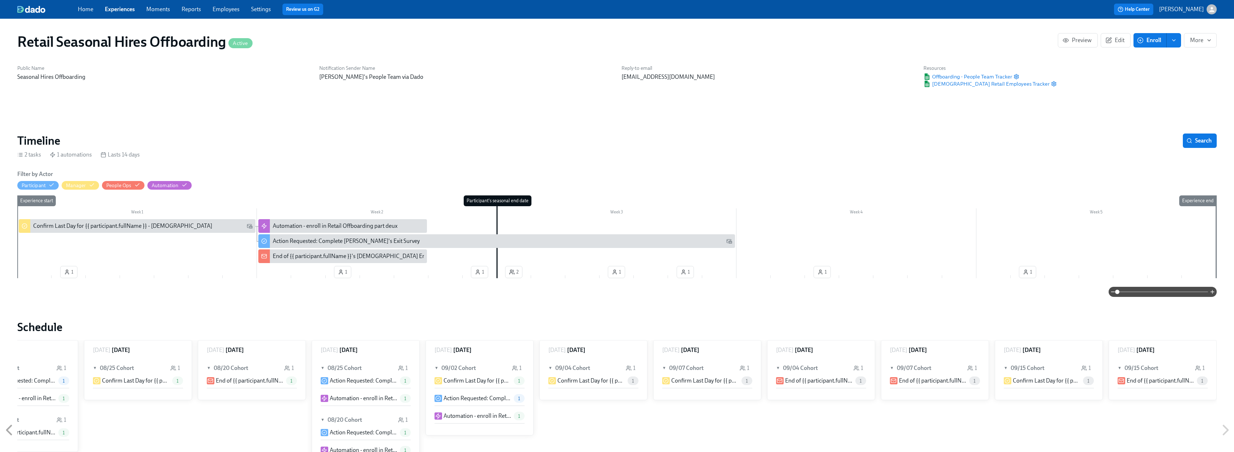
click at [119, 10] on link "Experiences" at bounding box center [120, 9] width 30 height 7
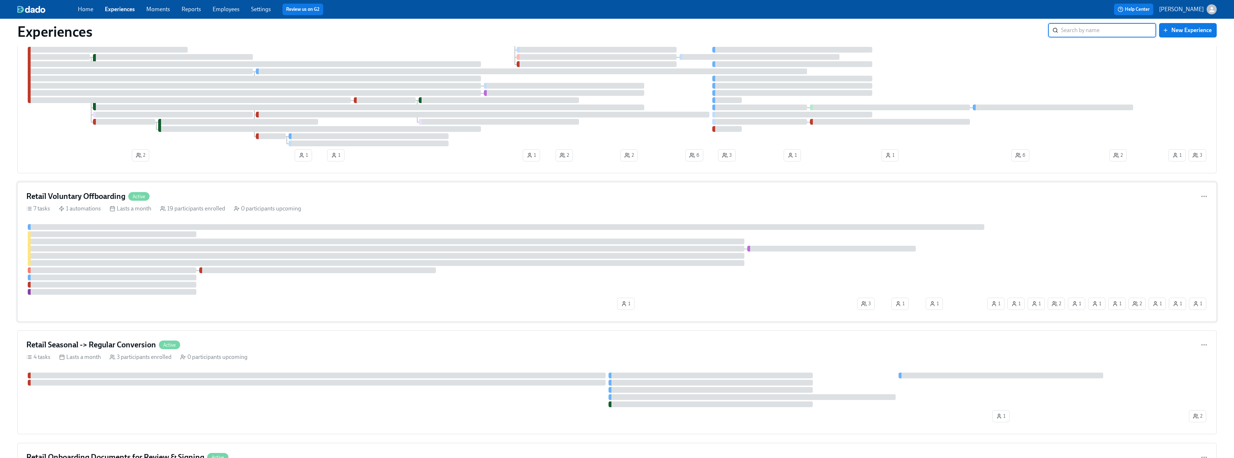
scroll to position [288, 0]
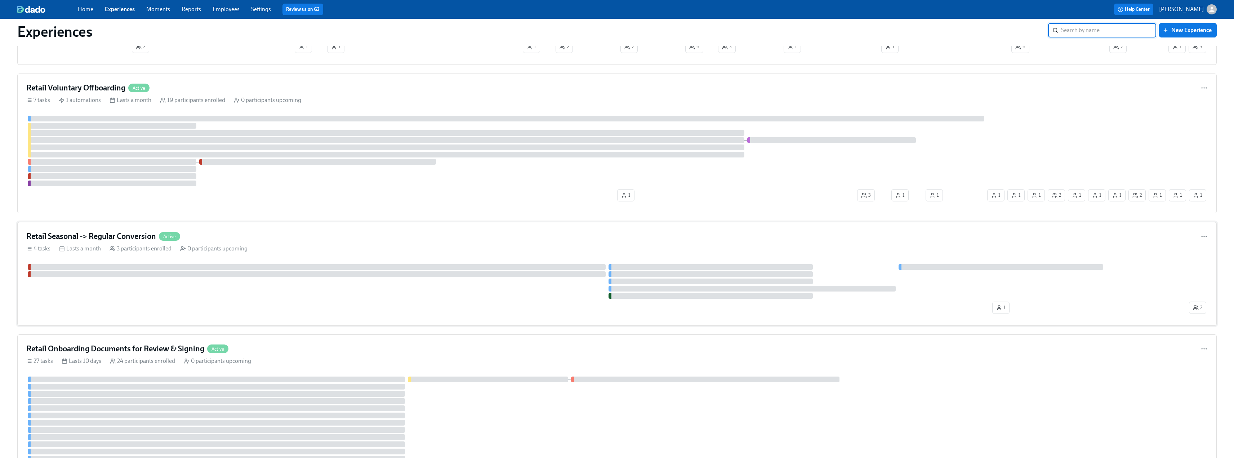
click at [271, 231] on div "Retail Seasonal -> Regular Conversion Active" at bounding box center [616, 236] width 1181 height 11
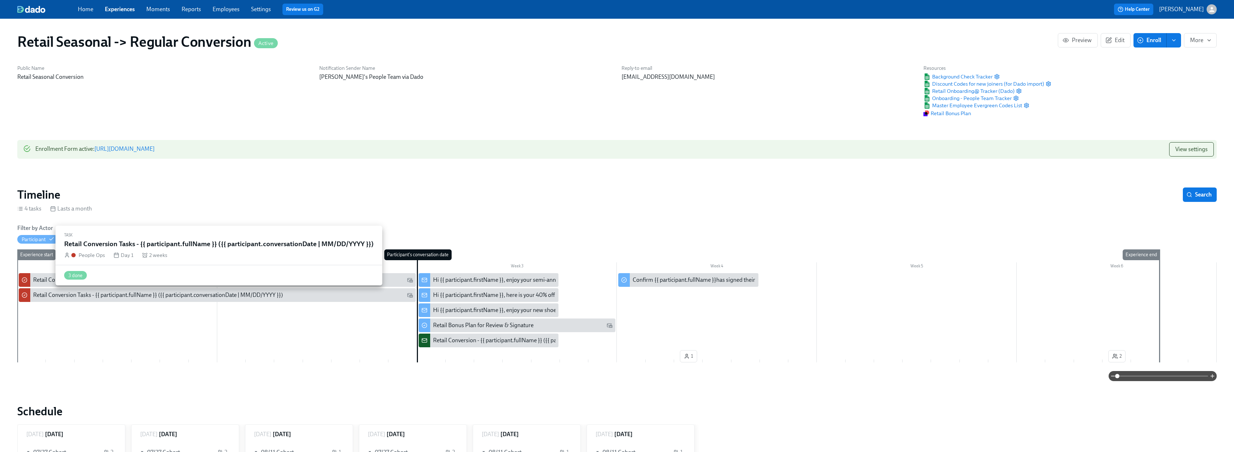
click at [85, 279] on div "Retail Conversion Tasks - {{ participant.fullName }} ({{ participant.conversati…" at bounding box center [158, 295] width 250 height 8
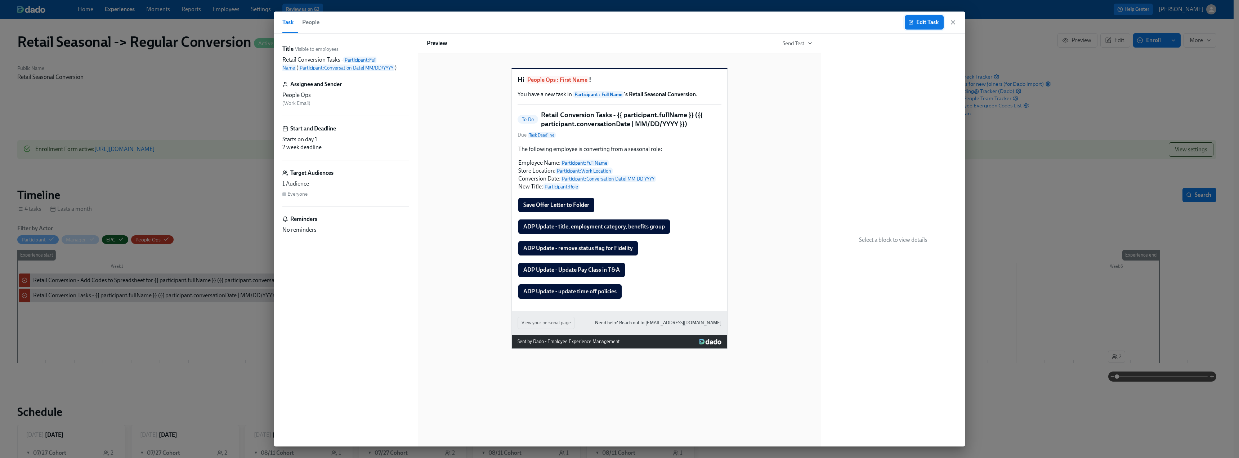
click at [547, 23] on span "Edit Task" at bounding box center [924, 22] width 29 height 7
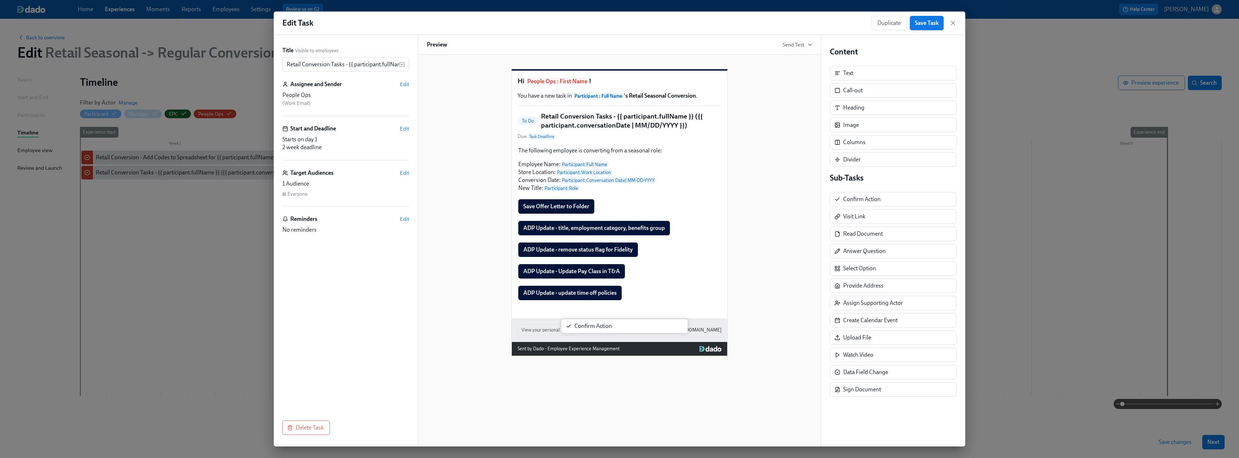
drag, startPoint x: 866, startPoint y: 195, endPoint x: 594, endPoint y: 323, distance: 300.5
click at [547, 279] on div "Title Visible to employees Retail Conversion Tasks - {{ participant.fullName }}…" at bounding box center [620, 240] width 692 height 411
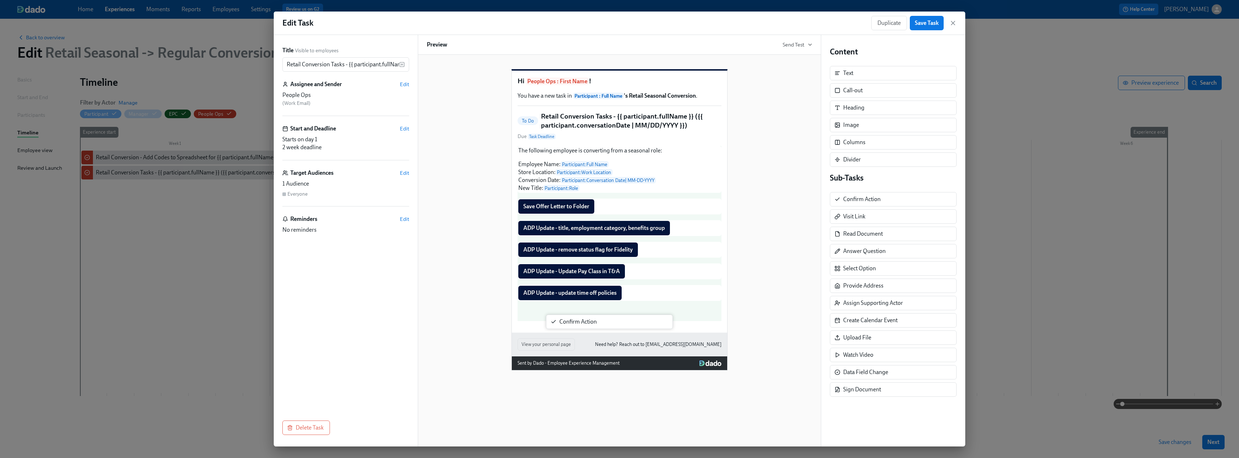
drag, startPoint x: 852, startPoint y: 202, endPoint x: 560, endPoint y: 327, distance: 317.4
click at [547, 279] on div "Title Visible to employees Retail Conversion Tasks - {{ participant.fullName }}…" at bounding box center [620, 240] width 692 height 411
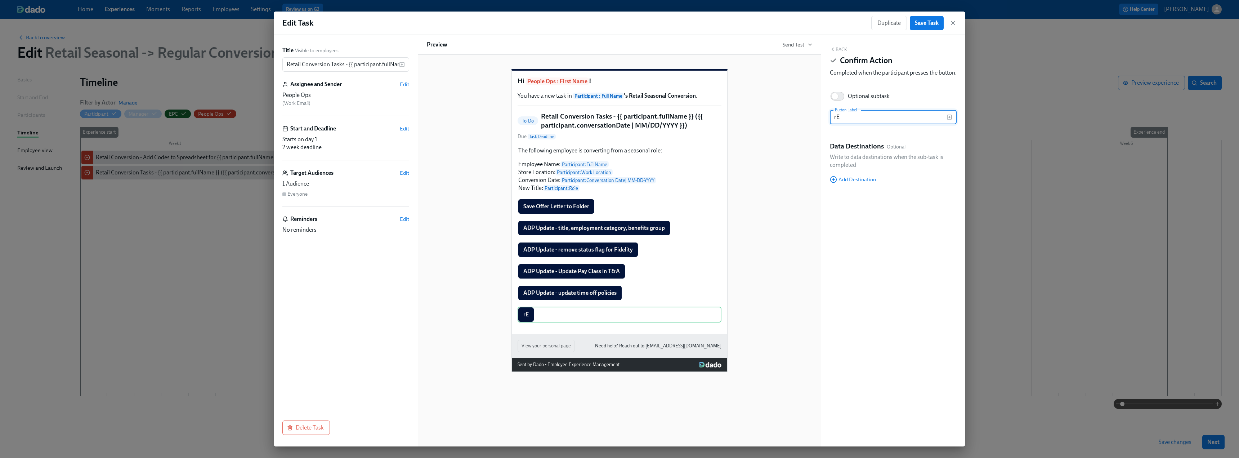
type input "r"
click at [547, 120] on icon "button" at bounding box center [950, 117] width 6 height 6
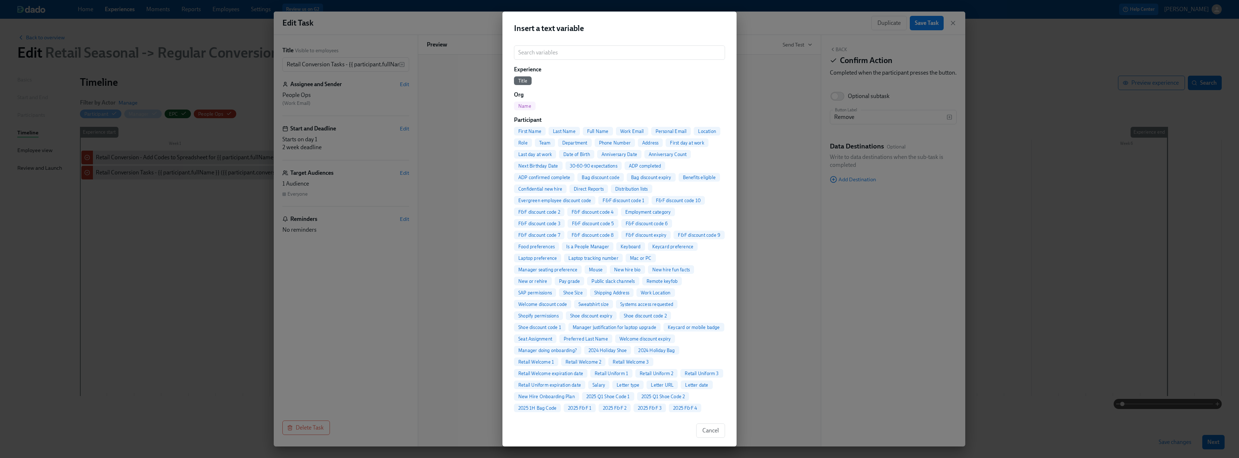
click at [547, 131] on span "Full Name" at bounding box center [598, 131] width 30 height 5
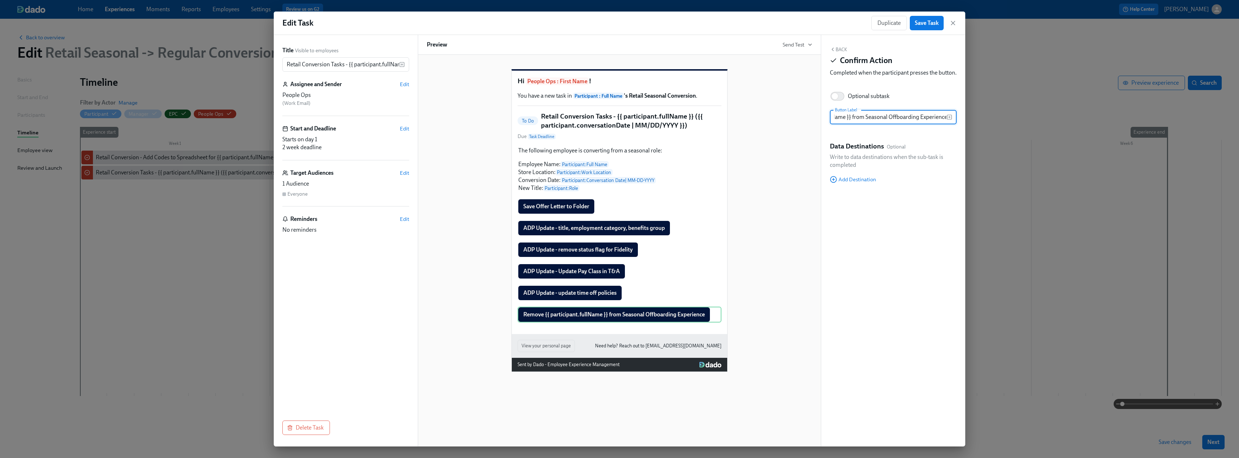
scroll to position [0, 67]
drag, startPoint x: 864, startPoint y: 126, endPoint x: 957, endPoint y: 129, distance: 92.6
click at [547, 129] on div "Back Confirm Action Completed when the participant presses the button. Optional…" at bounding box center [893, 240] width 144 height 411
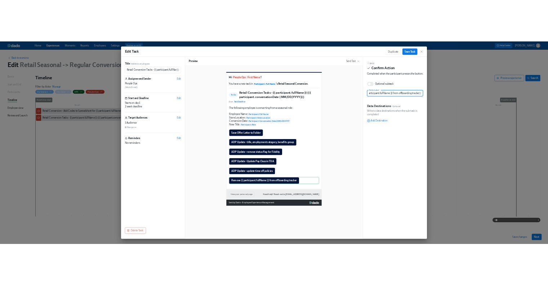
scroll to position [0, 32]
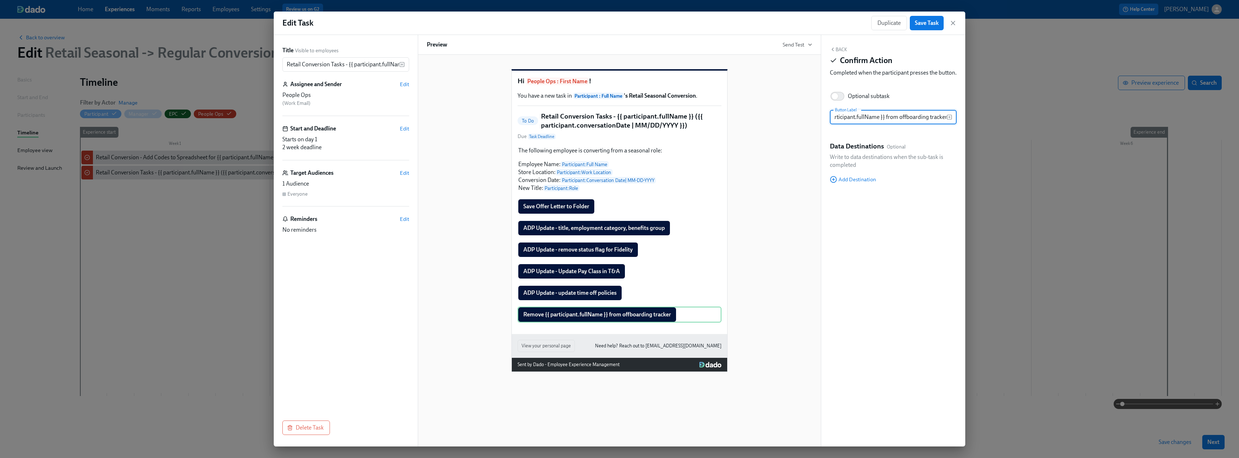
click at [547, 122] on input "Remove {{ participant.fullName }} from offboarding tracker" at bounding box center [888, 117] width 117 height 14
type input "Remove {{ participant.fullName }} from People Team offboarding tracker"
click at [547, 279] on div "Hi People Ops : First Name ! You have a new task in Participant : Full Name 's …" at bounding box center [619, 215] width 385 height 314
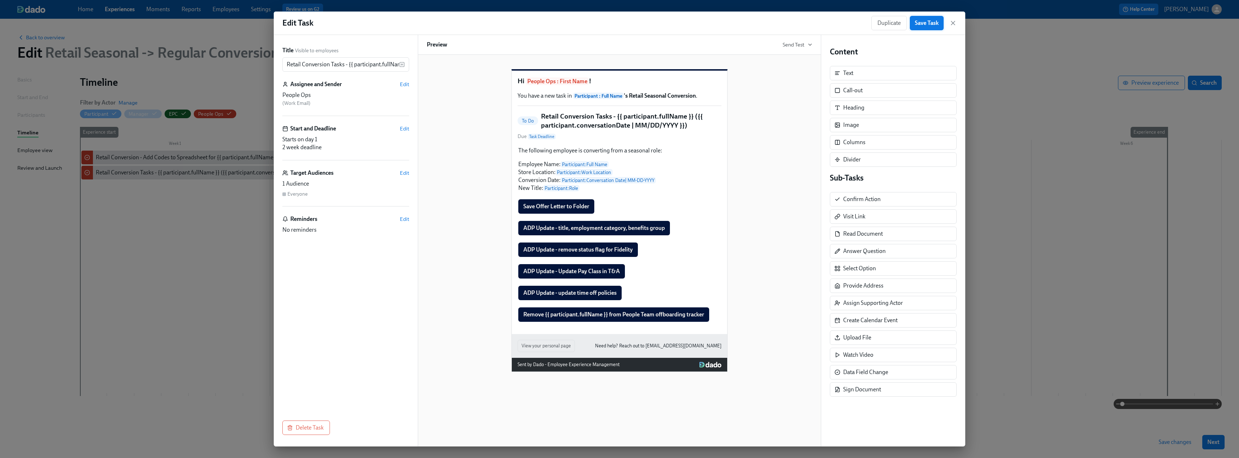
click at [547, 23] on span "Save Task" at bounding box center [927, 22] width 24 height 7
click at [547, 23] on icon "button" at bounding box center [952, 22] width 7 height 7
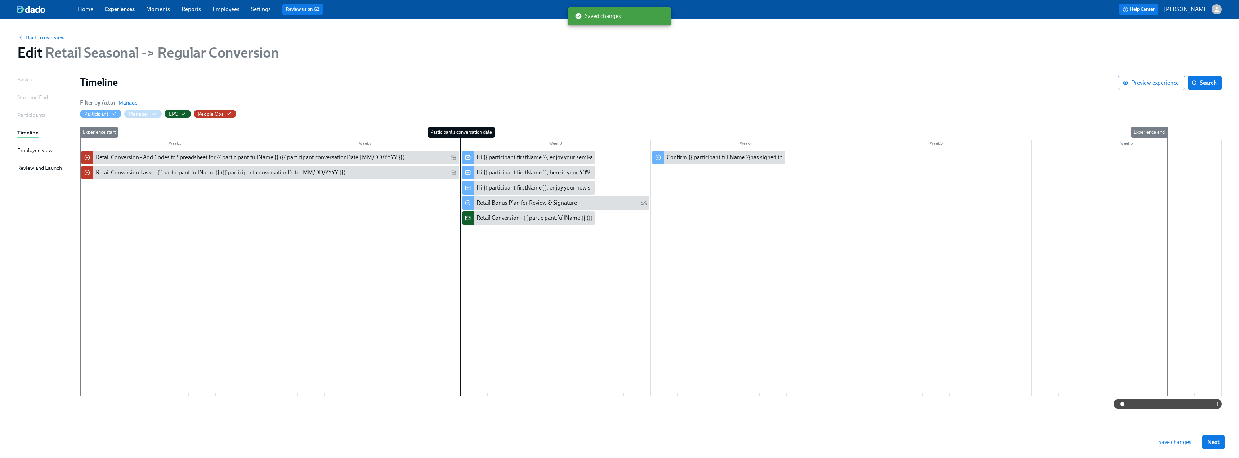
click at [547, 279] on span "Save changes" at bounding box center [1175, 441] width 33 height 7
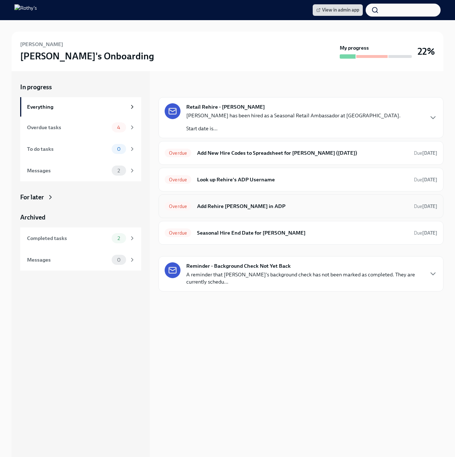
click at [246, 211] on div "Overdue Add Rehire [PERSON_NAME] in ADP Due [DATE]" at bounding box center [301, 207] width 273 height 12
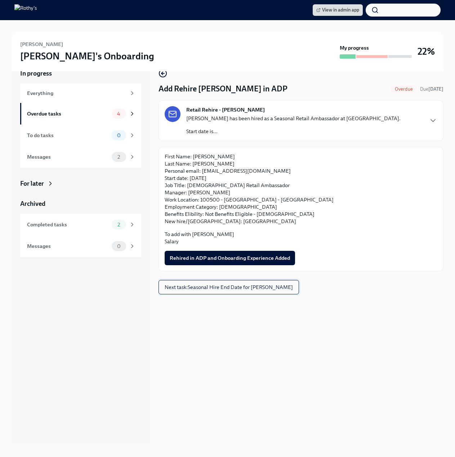
scroll to position [20, 0]
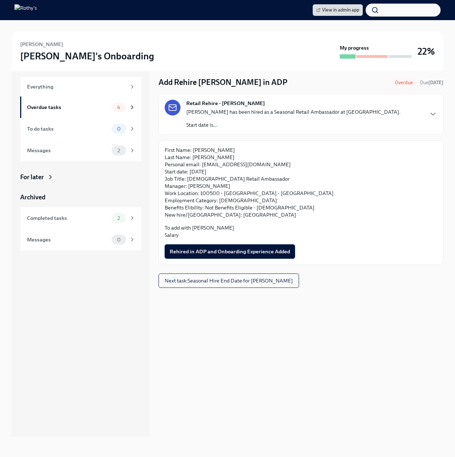
click at [231, 252] on span "Rehired in ADP and Onboarding Experience Added" at bounding box center [230, 251] width 120 height 7
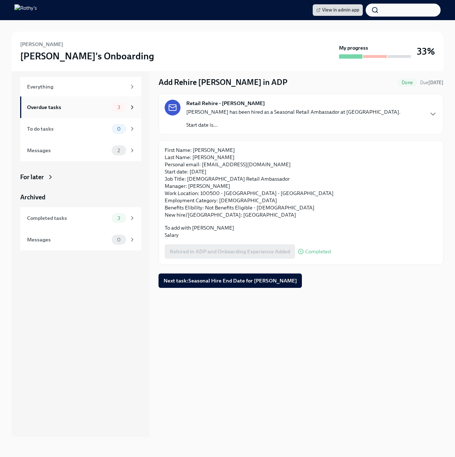
click at [74, 104] on div "Overdue tasks" at bounding box center [68, 107] width 82 height 8
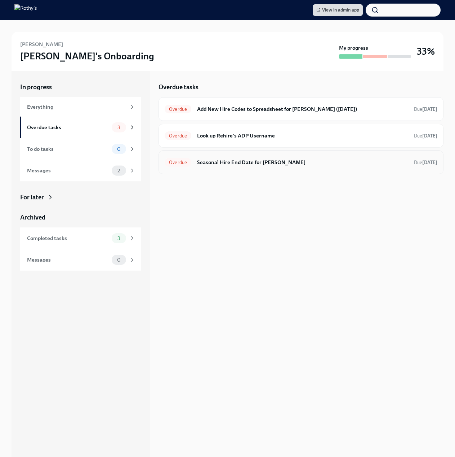
click at [241, 165] on h6 "Seasonal Hire End Date for Grace Steger" at bounding box center [302, 162] width 211 height 8
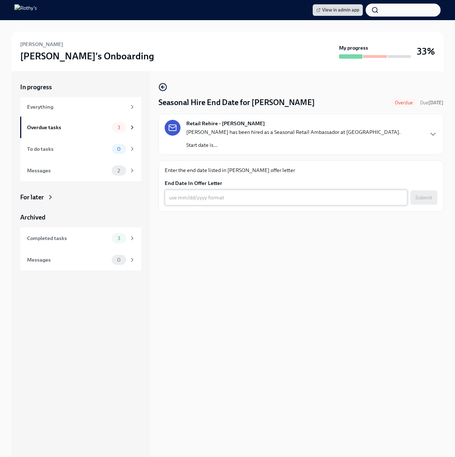
click at [195, 203] on div "x ​" at bounding box center [286, 198] width 243 height 16
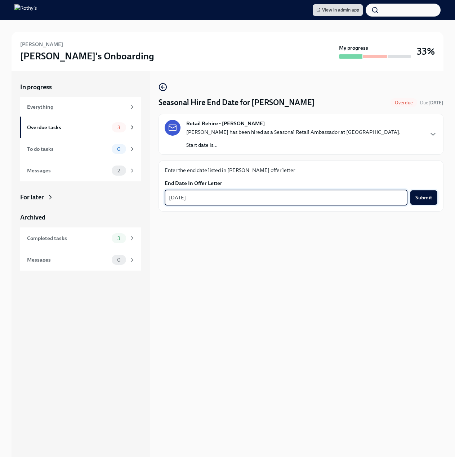
type textarea "11/23/2025"
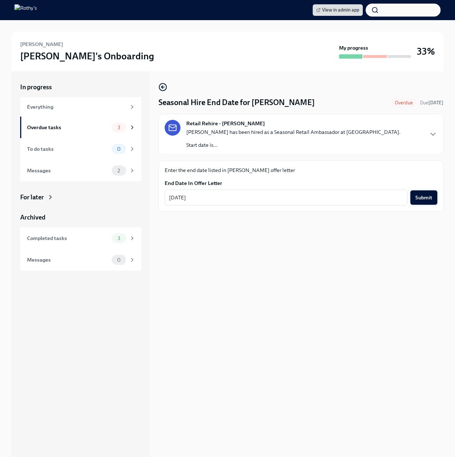
click at [367, 200] on span "Submit" at bounding box center [423, 197] width 17 height 7
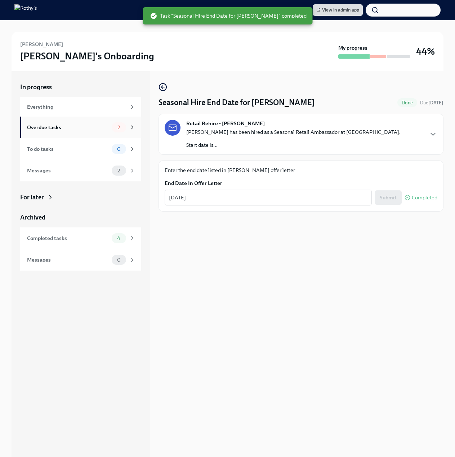
click at [77, 126] on div "Overdue tasks" at bounding box center [68, 128] width 82 height 8
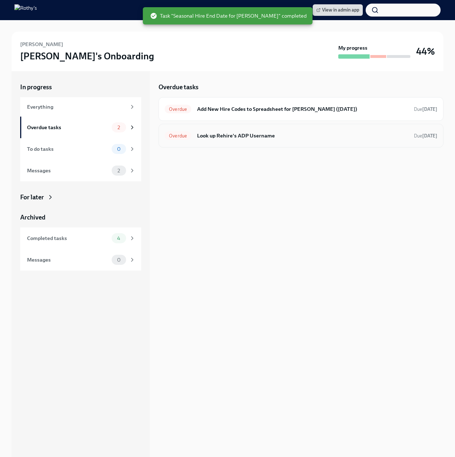
click at [253, 137] on h6 "Look up Rehire's ADP Username" at bounding box center [302, 136] width 211 height 8
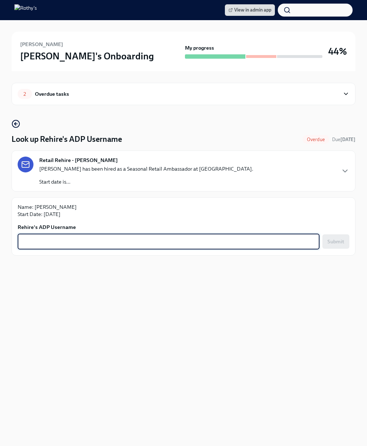
click at [59, 241] on textarea "Rehire's ADP Username" at bounding box center [169, 241] width 294 height 9
paste textarea "gracelorraines"
type textarea "gracelorraines"
click at [332, 243] on span "Submit" at bounding box center [336, 241] width 17 height 7
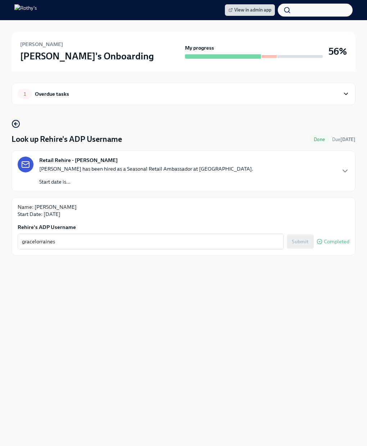
click at [55, 95] on div "Overdue tasks" at bounding box center [52, 94] width 34 height 8
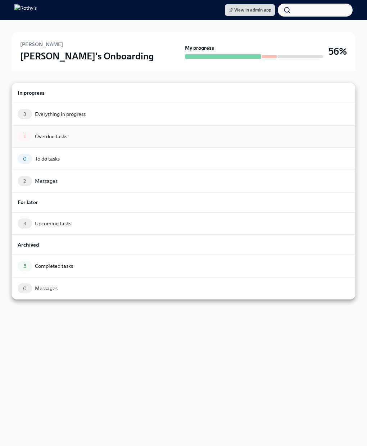
click at [70, 142] on div "1 Overdue tasks" at bounding box center [184, 136] width 344 height 22
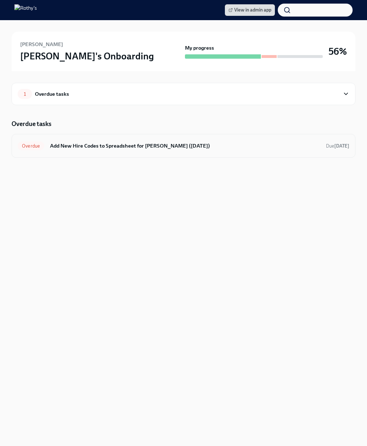
click at [96, 151] on div "Overdue Add New Hire Codes to Spreadsheet for Grace Steger (08/23/2025) Due 4 d…" at bounding box center [184, 146] width 332 height 12
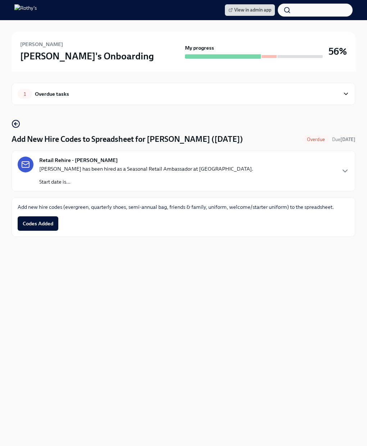
click at [31, 223] on span "Codes Added" at bounding box center [38, 223] width 31 height 7
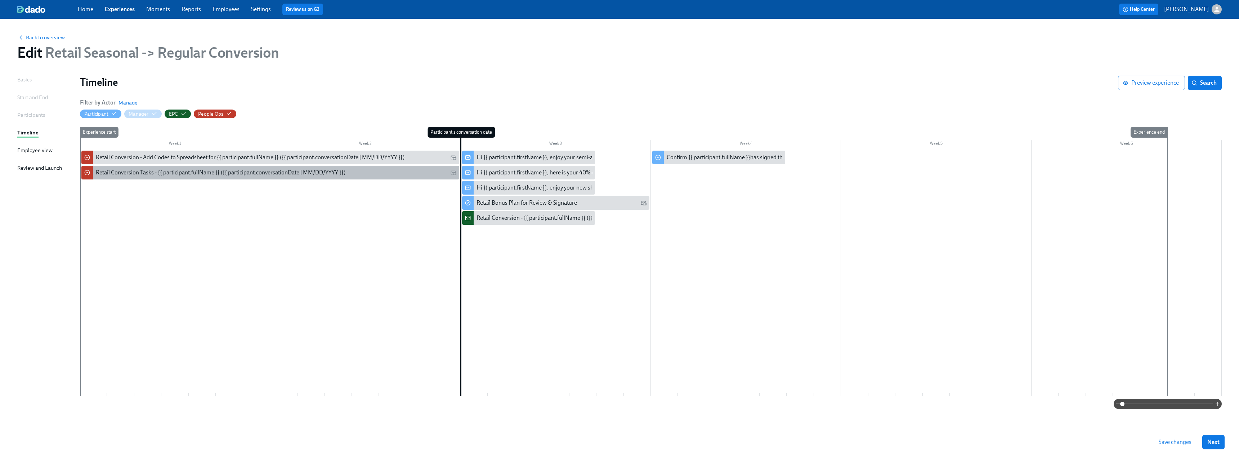
click at [149, 168] on div "Retail Conversion Tasks - {{ participant.fullName }} ({{ participant.conversati…" at bounding box center [270, 173] width 378 height 14
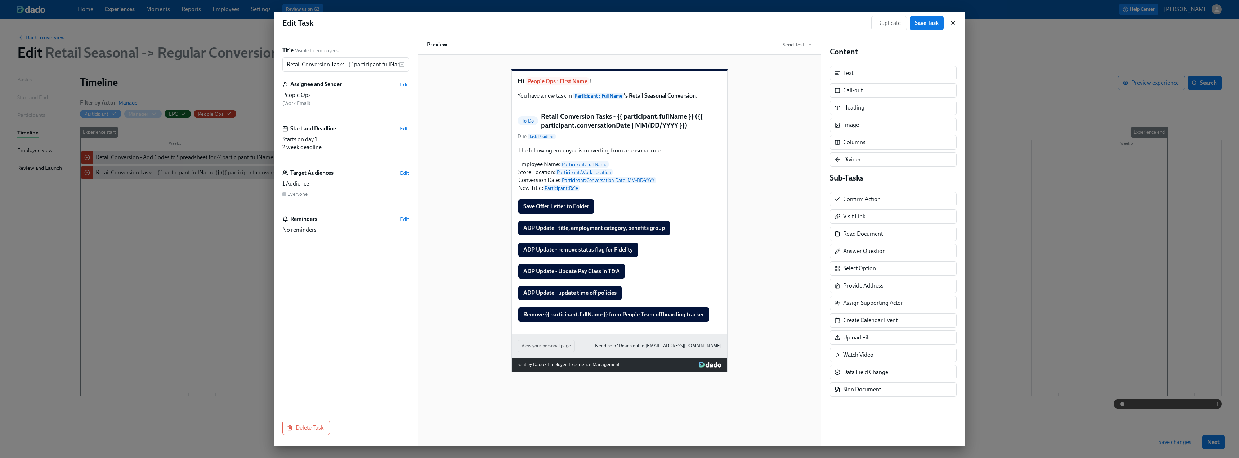
click at [954, 23] on icon "button" at bounding box center [952, 22] width 7 height 7
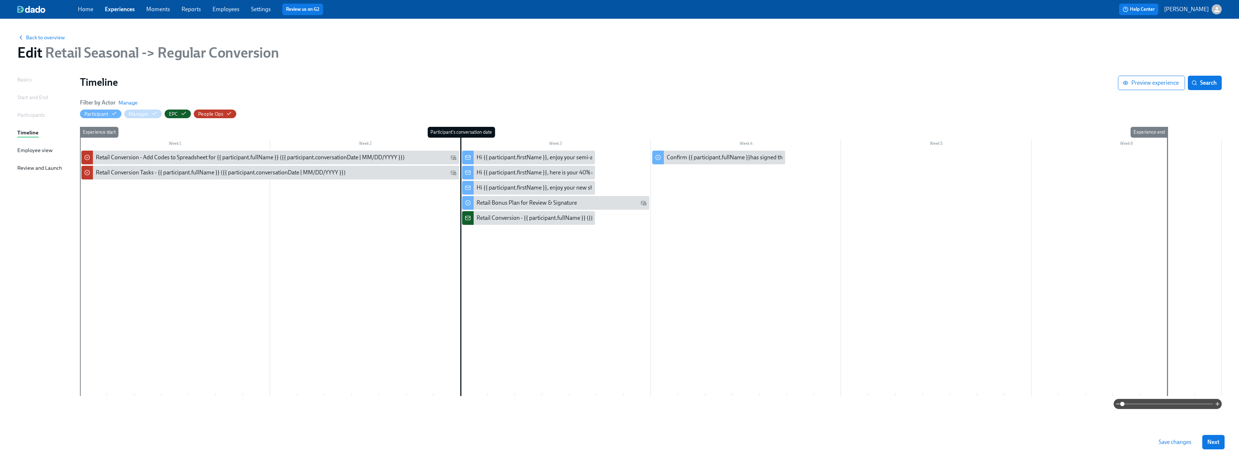
click at [1168, 441] on span "Save changes" at bounding box center [1175, 441] width 33 height 7
click at [51, 37] on span "Back to overview" at bounding box center [41, 37] width 48 height 7
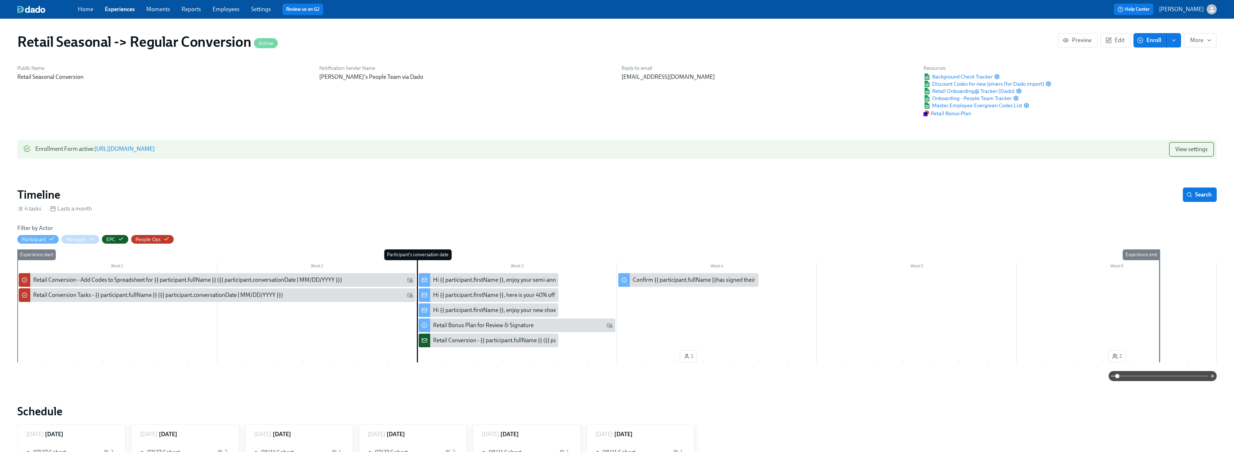
click at [125, 10] on link "Experiences" at bounding box center [120, 9] width 30 height 7
